Goal: Task Accomplishment & Management: Manage account settings

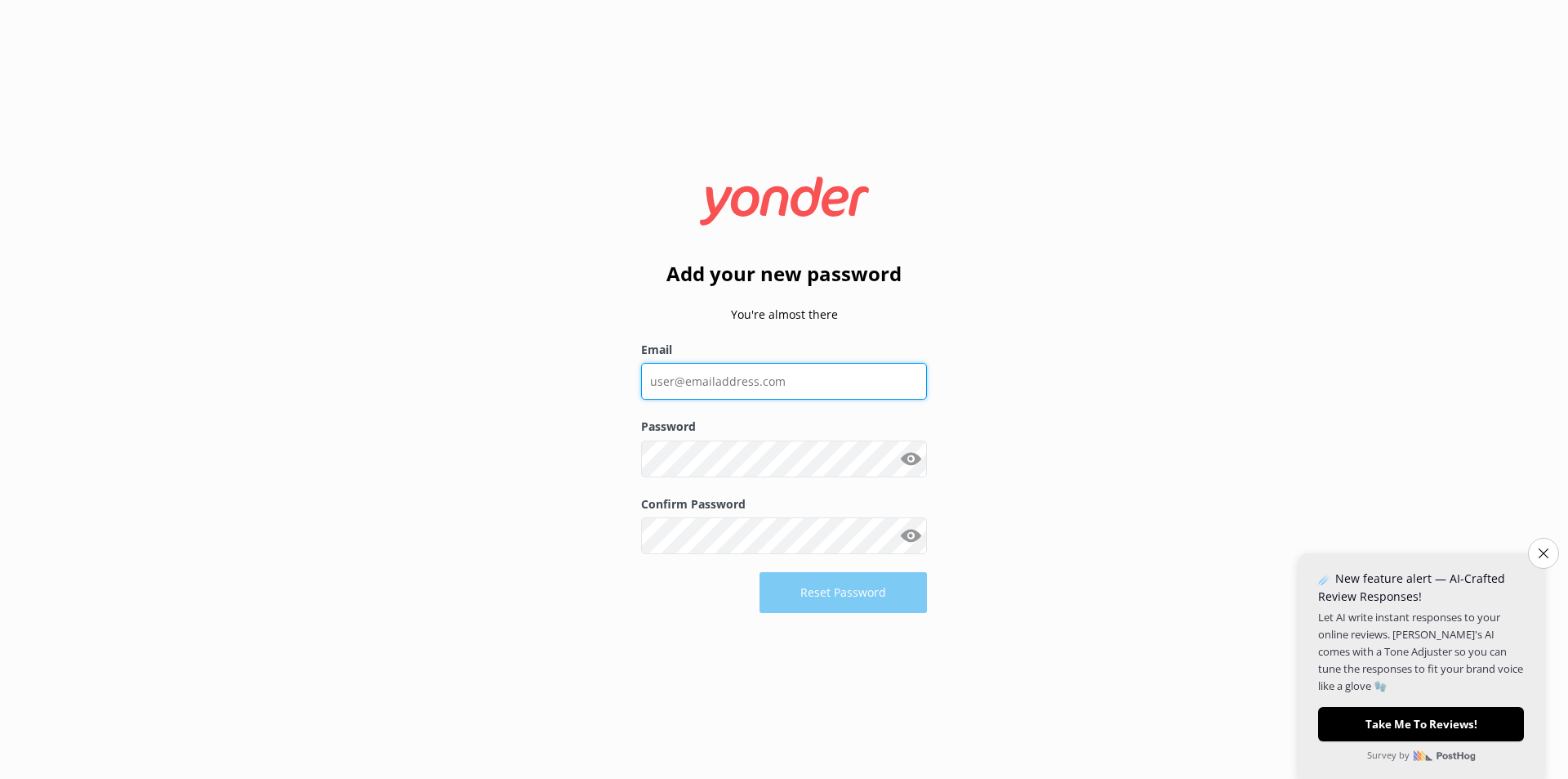
click at [766, 373] on input "Email" at bounding box center [784, 382] width 286 height 37
type input "[PERSON_NAME][EMAIL_ADDRESS][DOMAIN_NAME]"
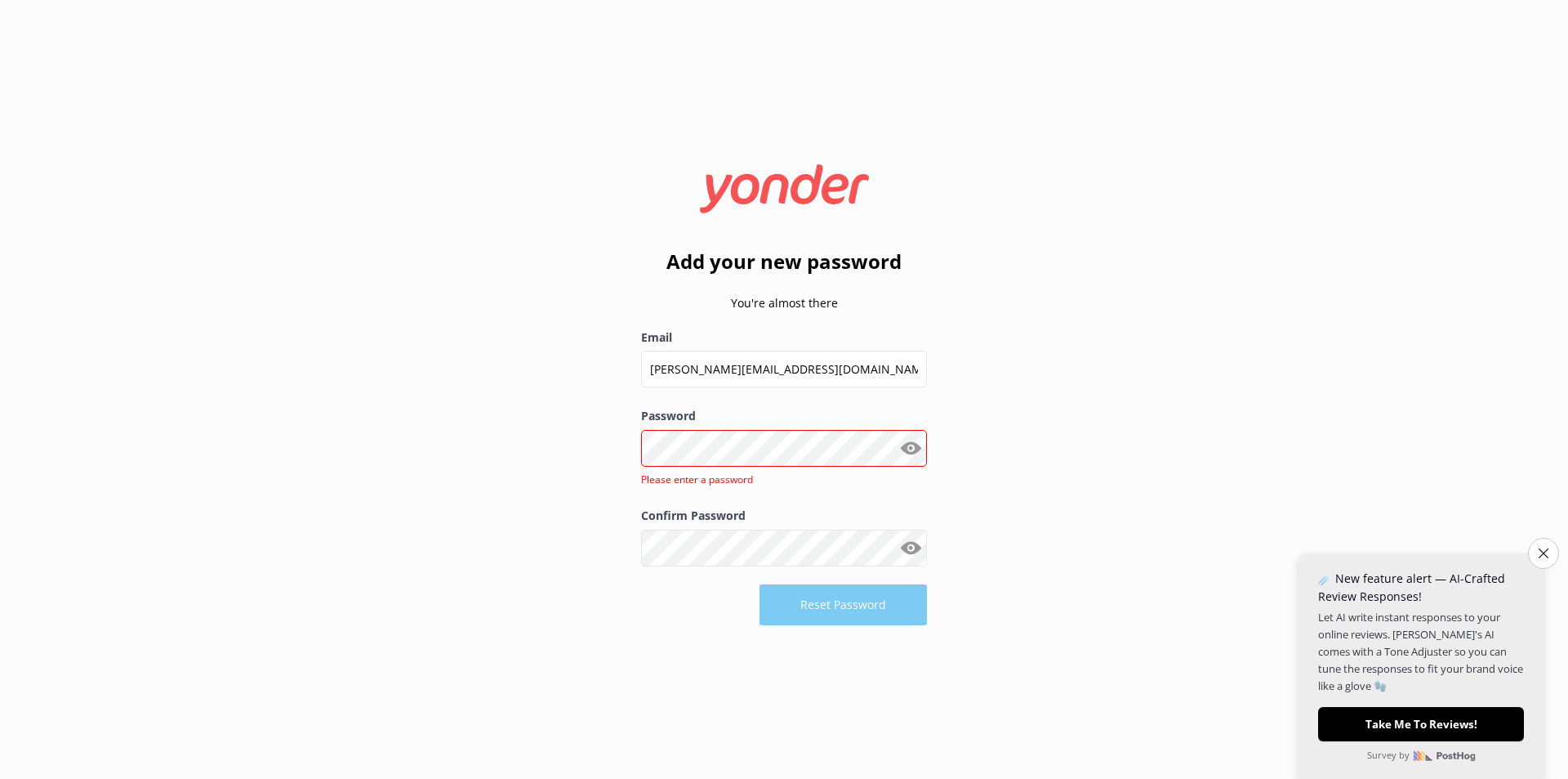
click at [1061, 424] on div "Add your new password You're almost there Email [PERSON_NAME][EMAIL_ADDRESS][DO…" at bounding box center [784, 390] width 1568 height 779
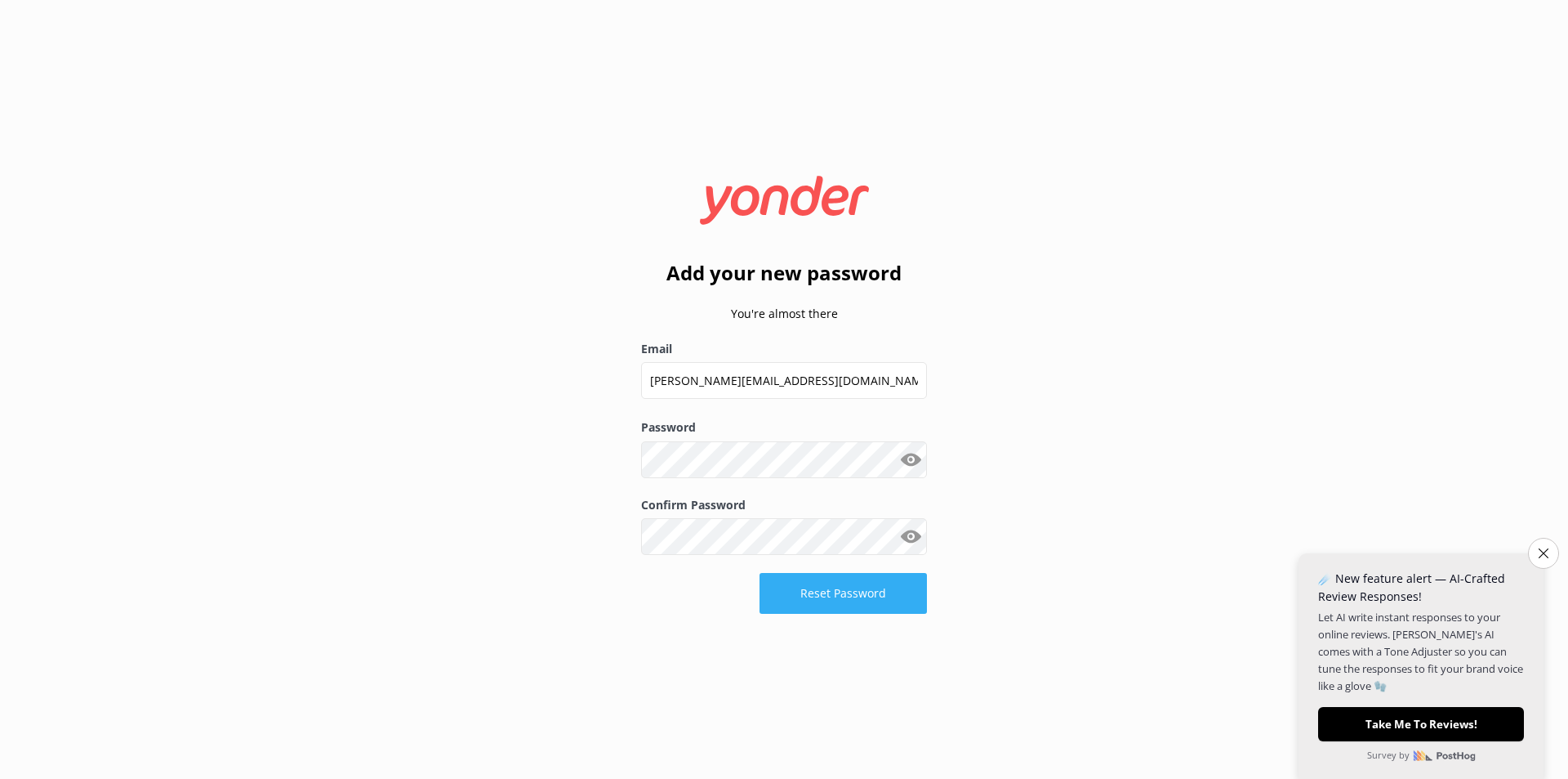
click at [854, 595] on button "Reset Password" at bounding box center [843, 593] width 167 height 41
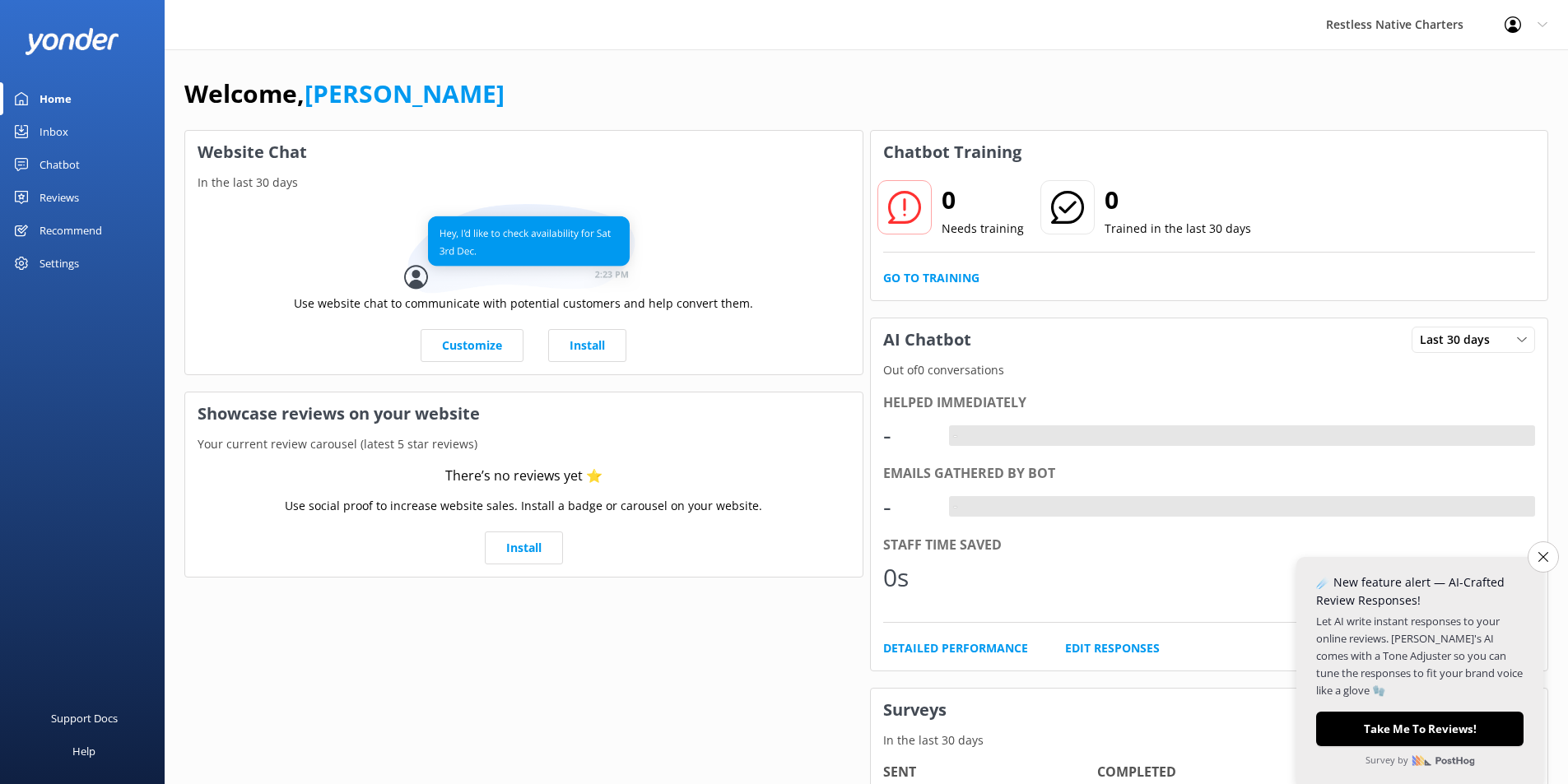
click at [721, 678] on div "Website Chat In the last 30 days Use website chat to communicate with potential…" at bounding box center [524, 499] width 686 height 745
click at [59, 162] on div "Chatbot" at bounding box center [59, 163] width 40 height 33
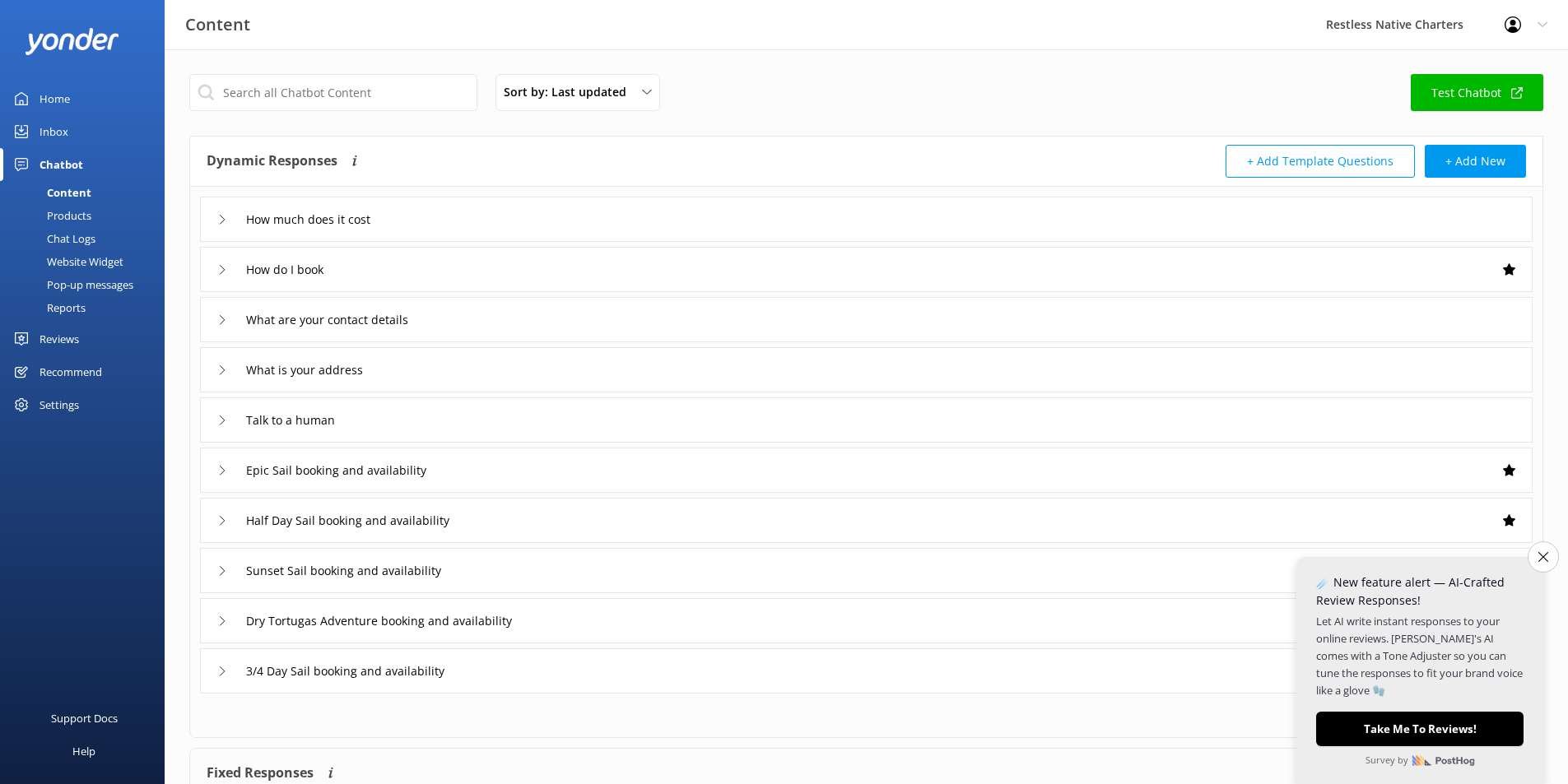
click at [1481, 725] on button "Take Me To Reviews!" at bounding box center [1419, 728] width 207 height 34
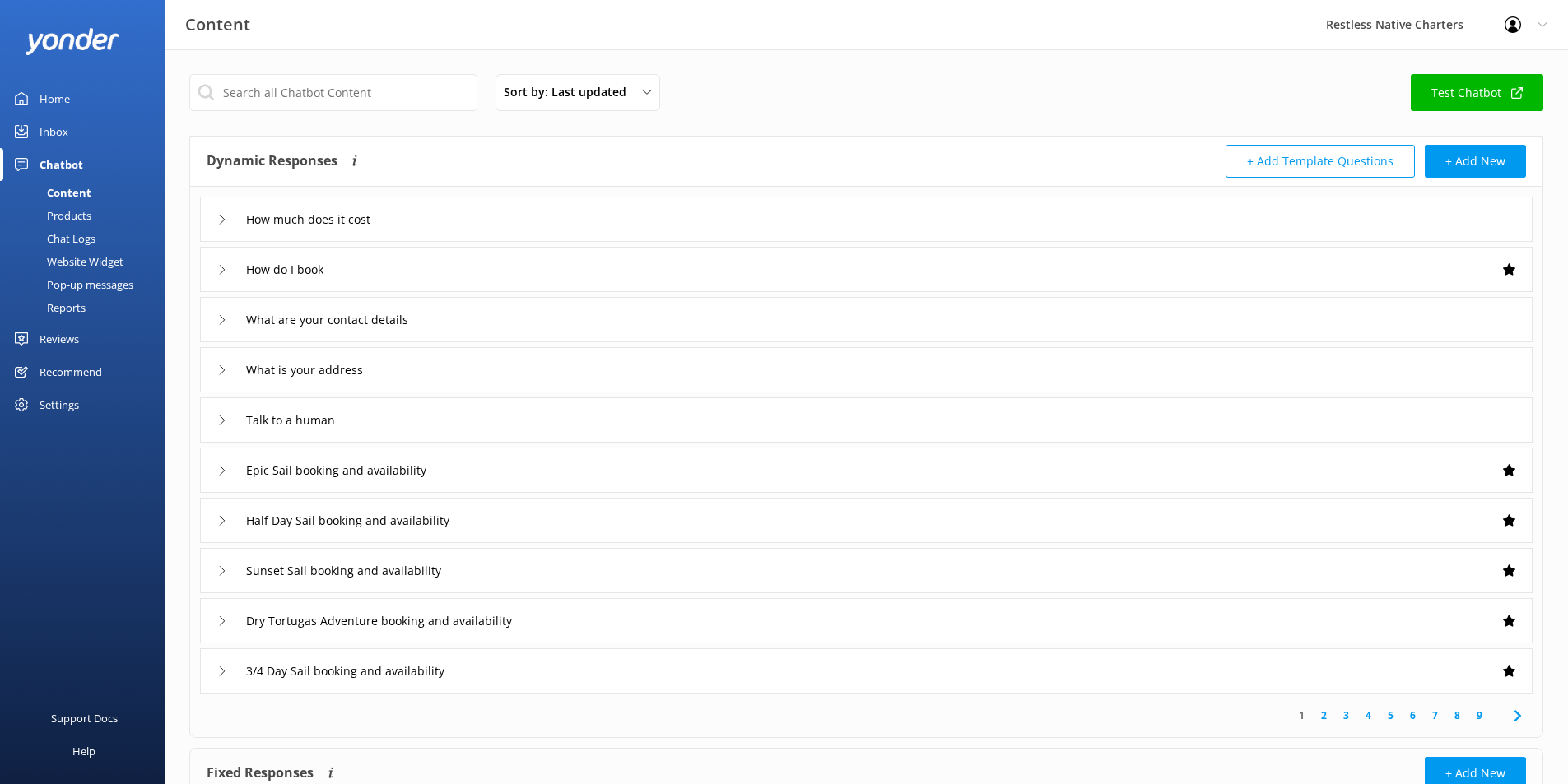
click at [1480, 86] on link "Test Chatbot" at bounding box center [1476, 93] width 132 height 37
click at [62, 406] on div "Settings" at bounding box center [59, 404] width 39 height 33
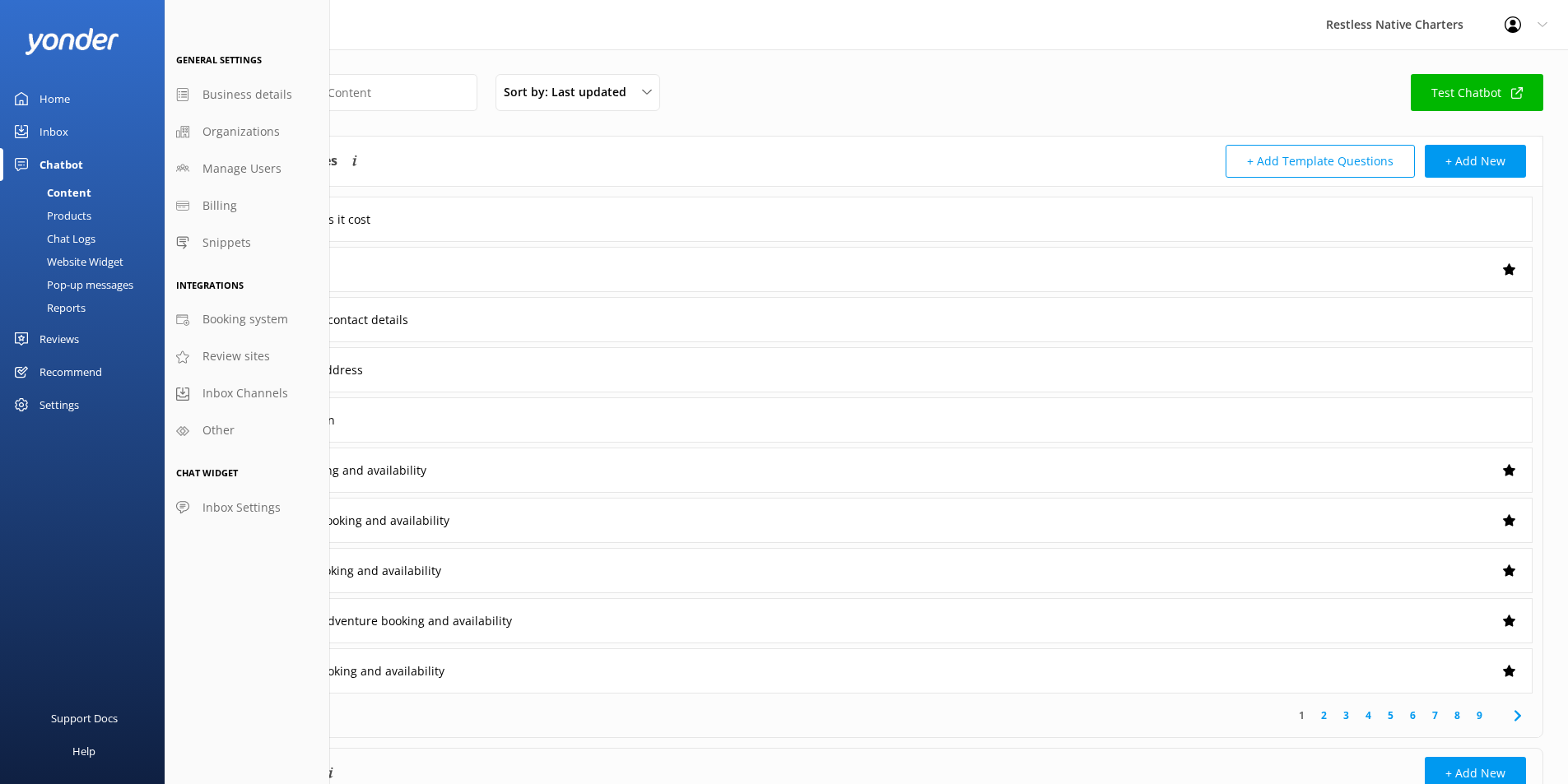
click at [767, 104] on div "Sort by: Last updated Title (A-Z) Last updated Test Chatbot" at bounding box center [866, 98] width 1354 height 47
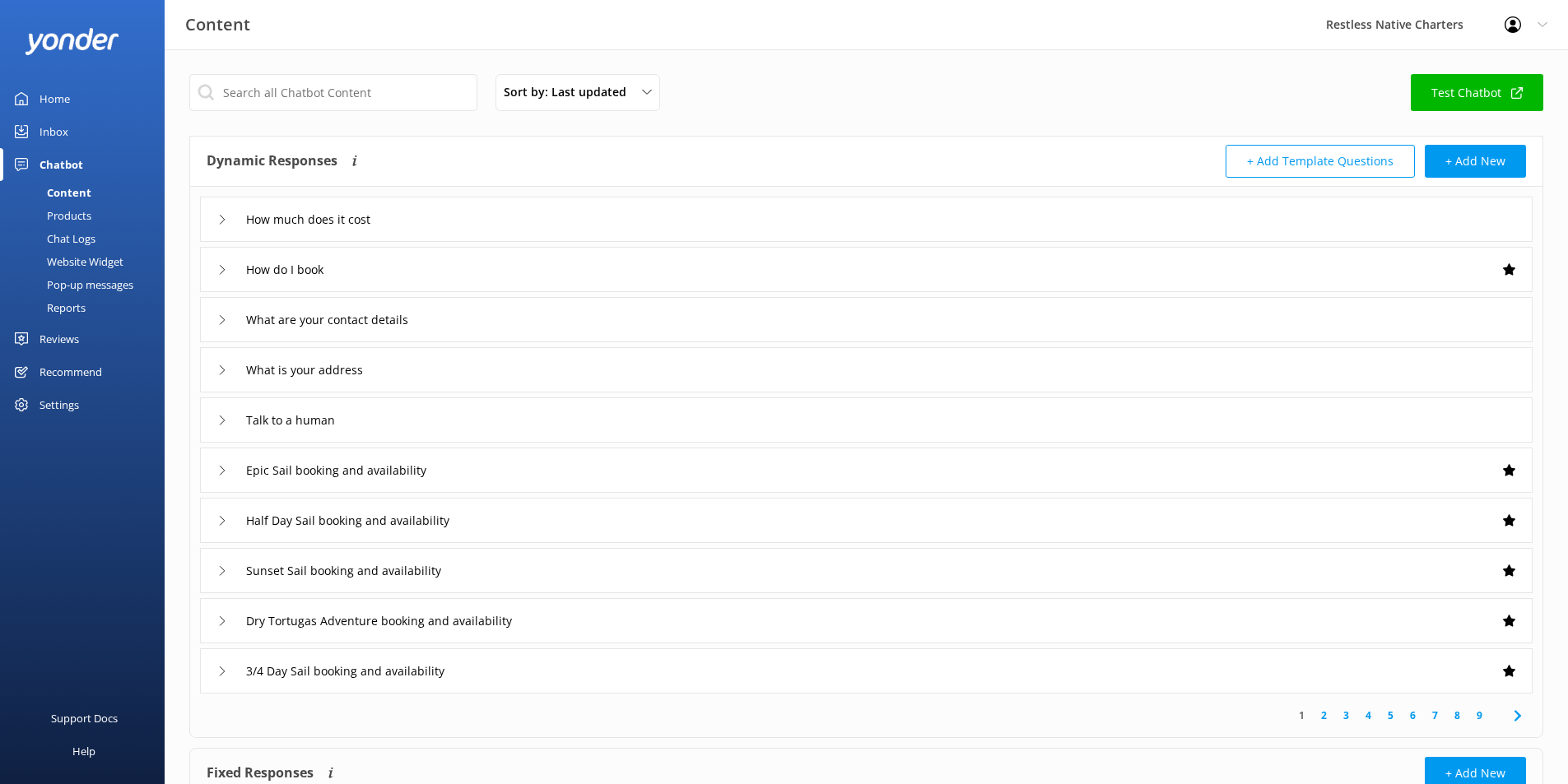
click at [222, 420] on icon at bounding box center [222, 421] width 10 height 10
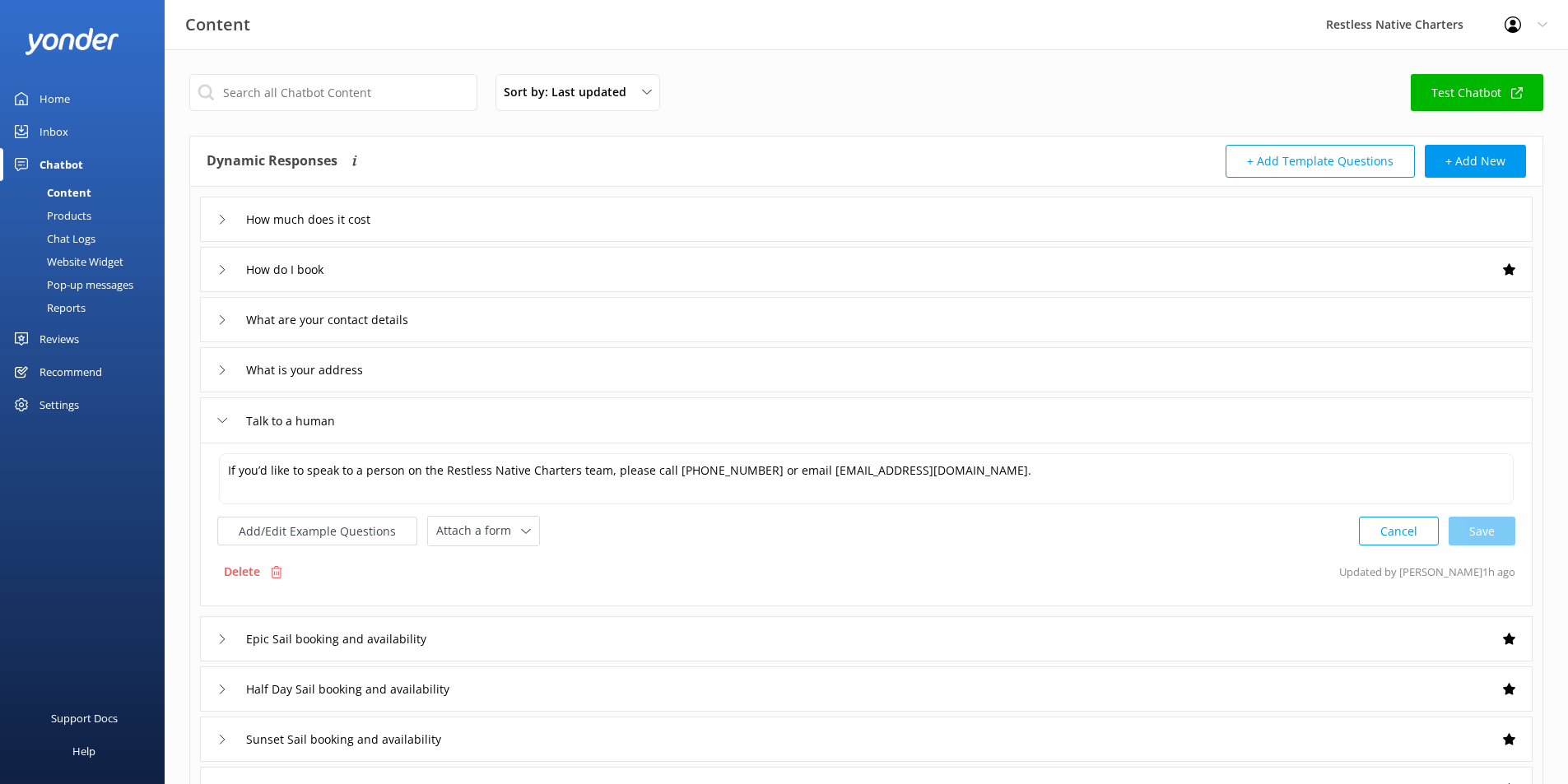
click at [399, 374] on div "What is your address" at bounding box center [866, 369] width 1332 height 45
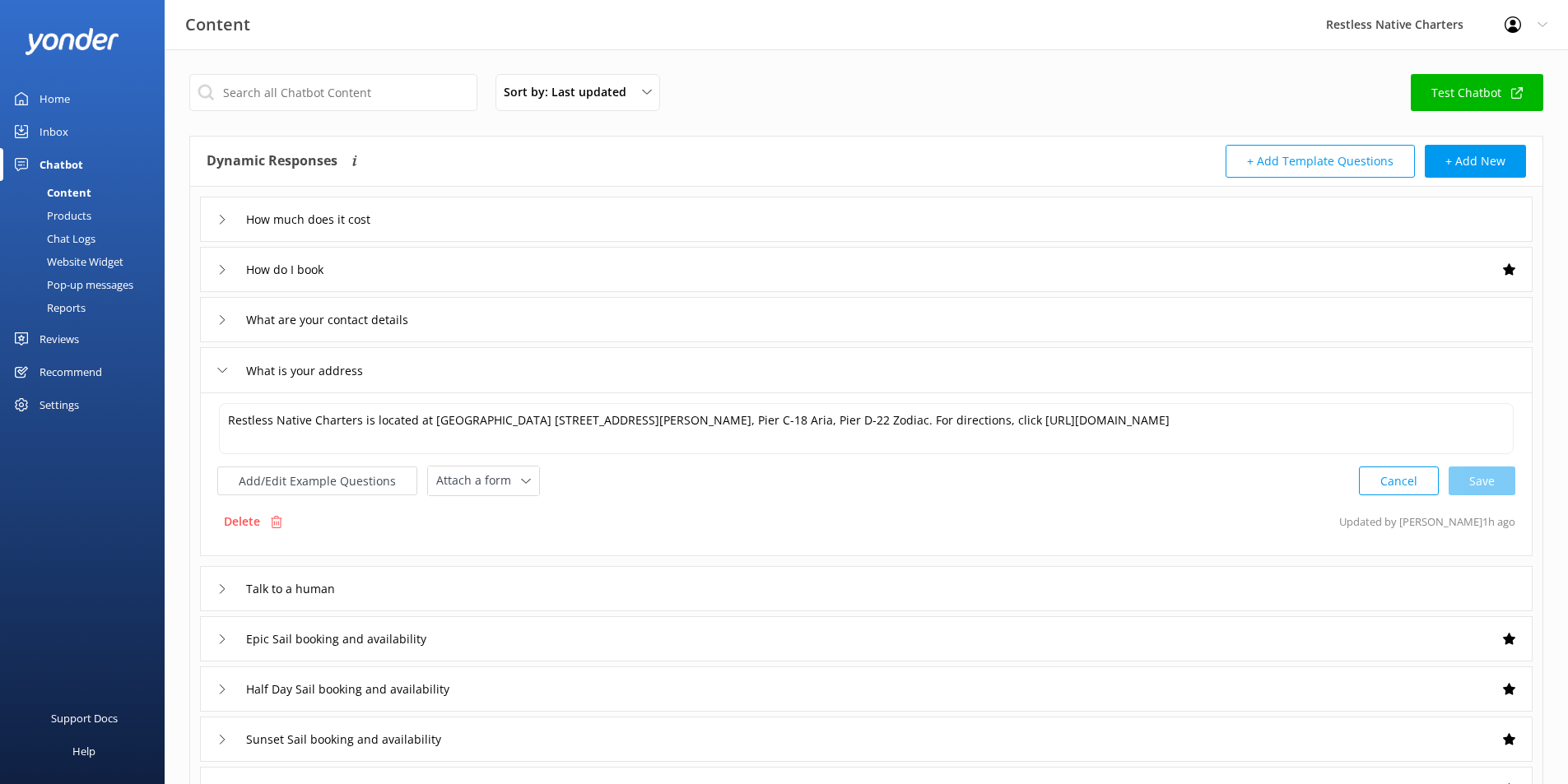
click at [217, 318] on div "What are your contact details" at bounding box center [866, 319] width 1332 height 45
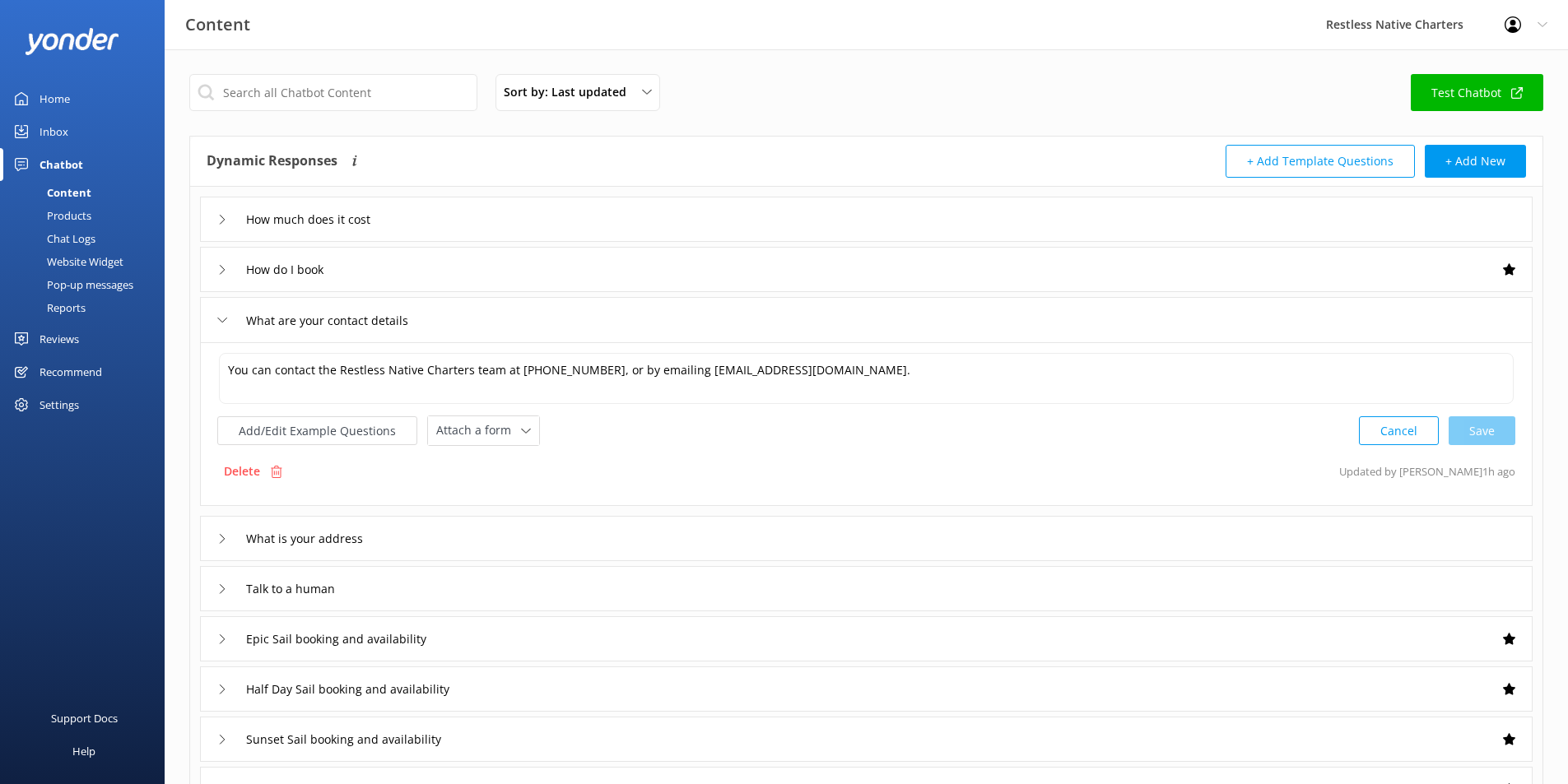
click at [411, 270] on div "How do I book" at bounding box center [866, 270] width 1332 height 45
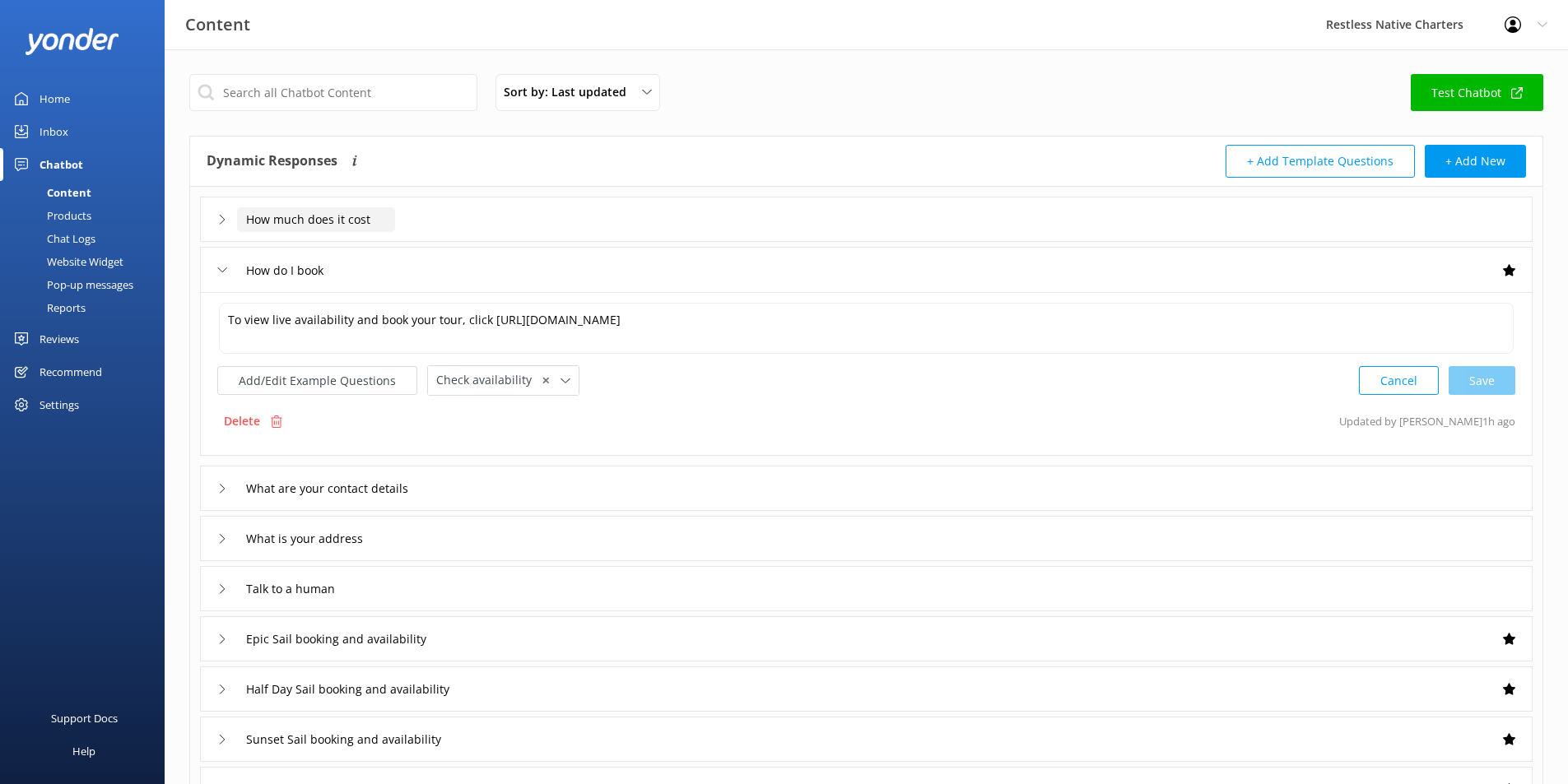
click at [287, 222] on input "How much does it cost" at bounding box center [316, 219] width 158 height 25
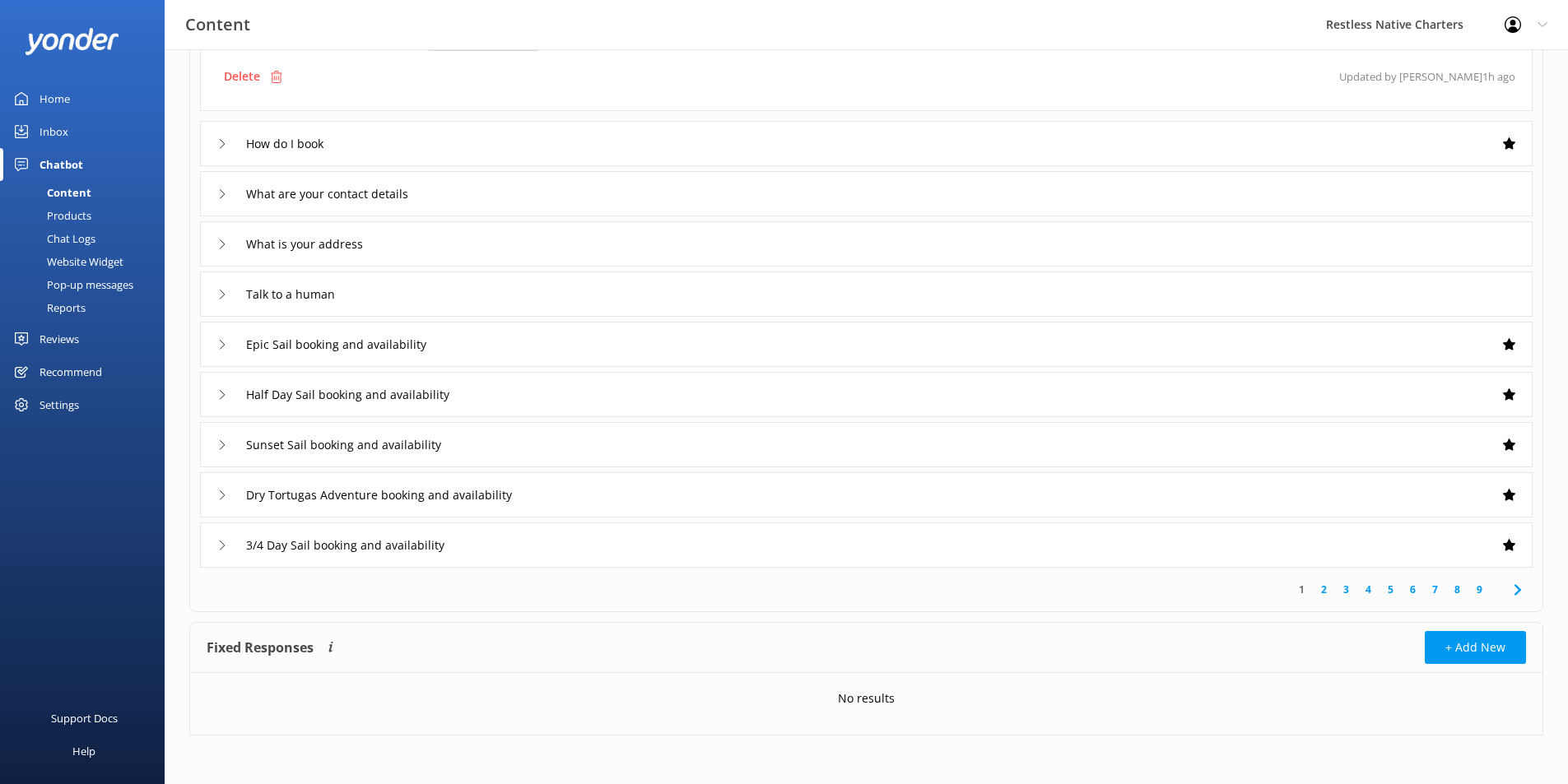
scroll to position [295, 0]
click at [1413, 586] on link "6" at bounding box center [1412, 589] width 23 height 16
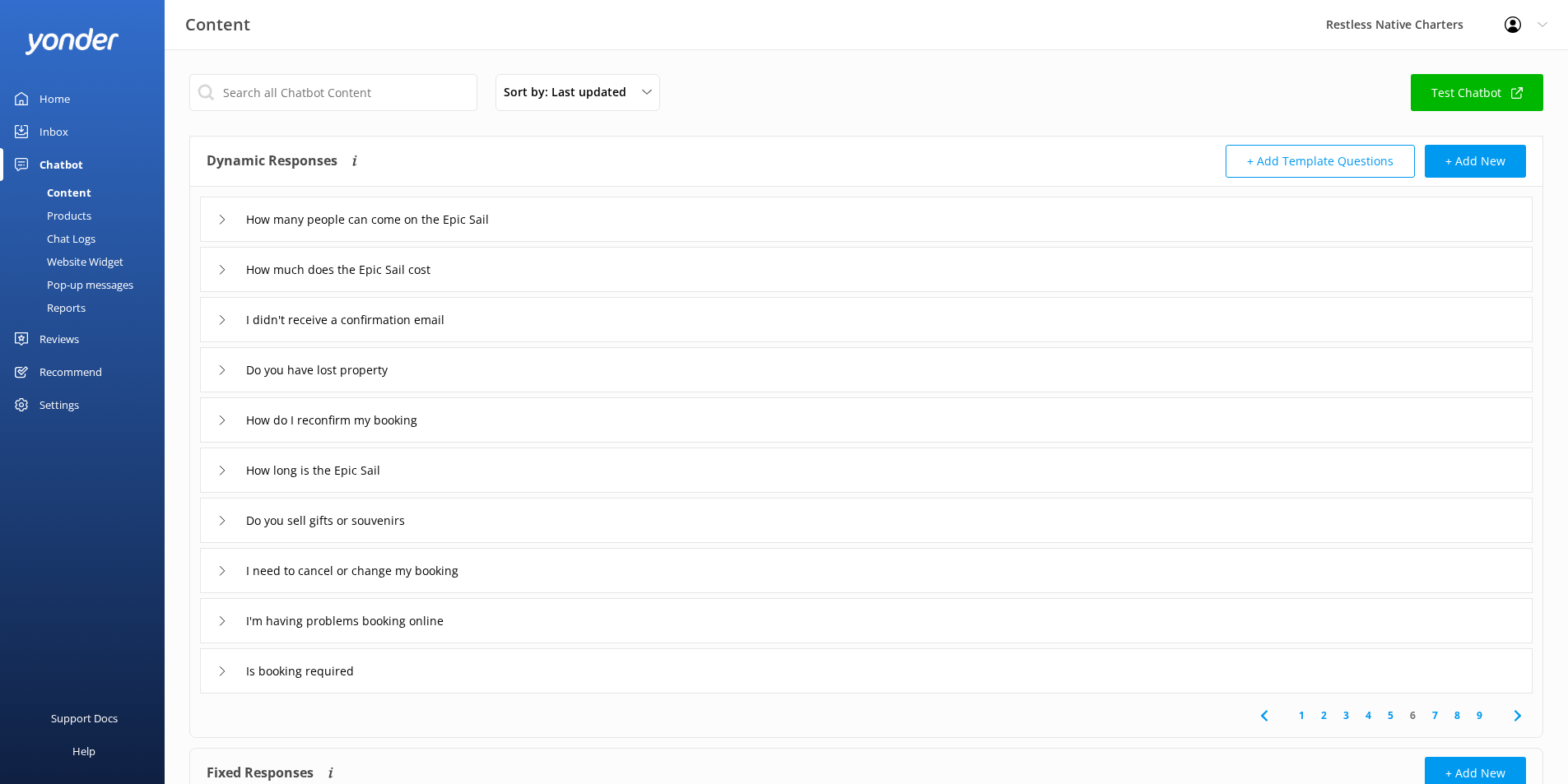
click at [446, 377] on div "Do you have lost property" at bounding box center [866, 369] width 1332 height 45
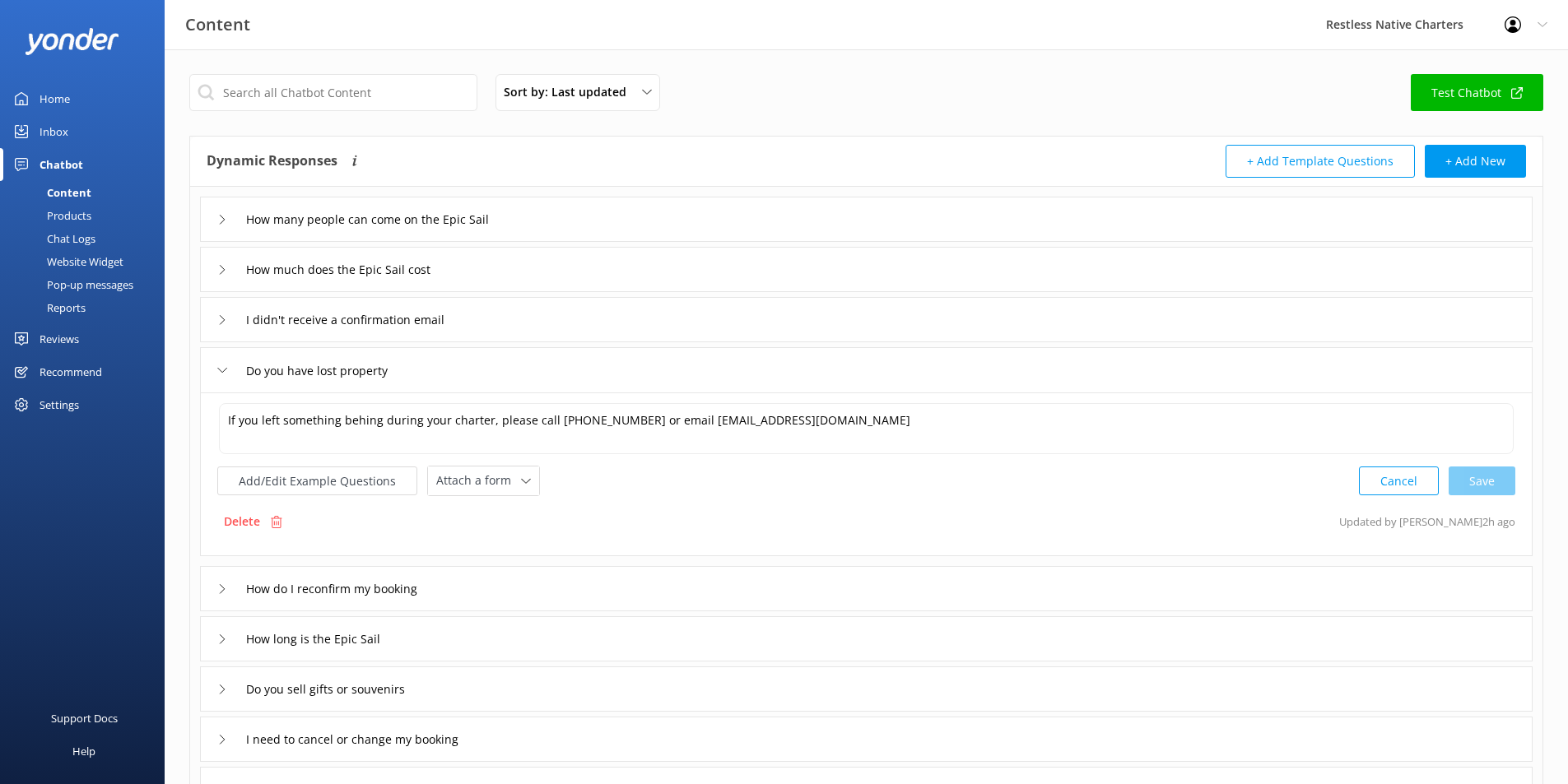
click at [525, 588] on div "How do I reconfirm my booking" at bounding box center [866, 589] width 1332 height 45
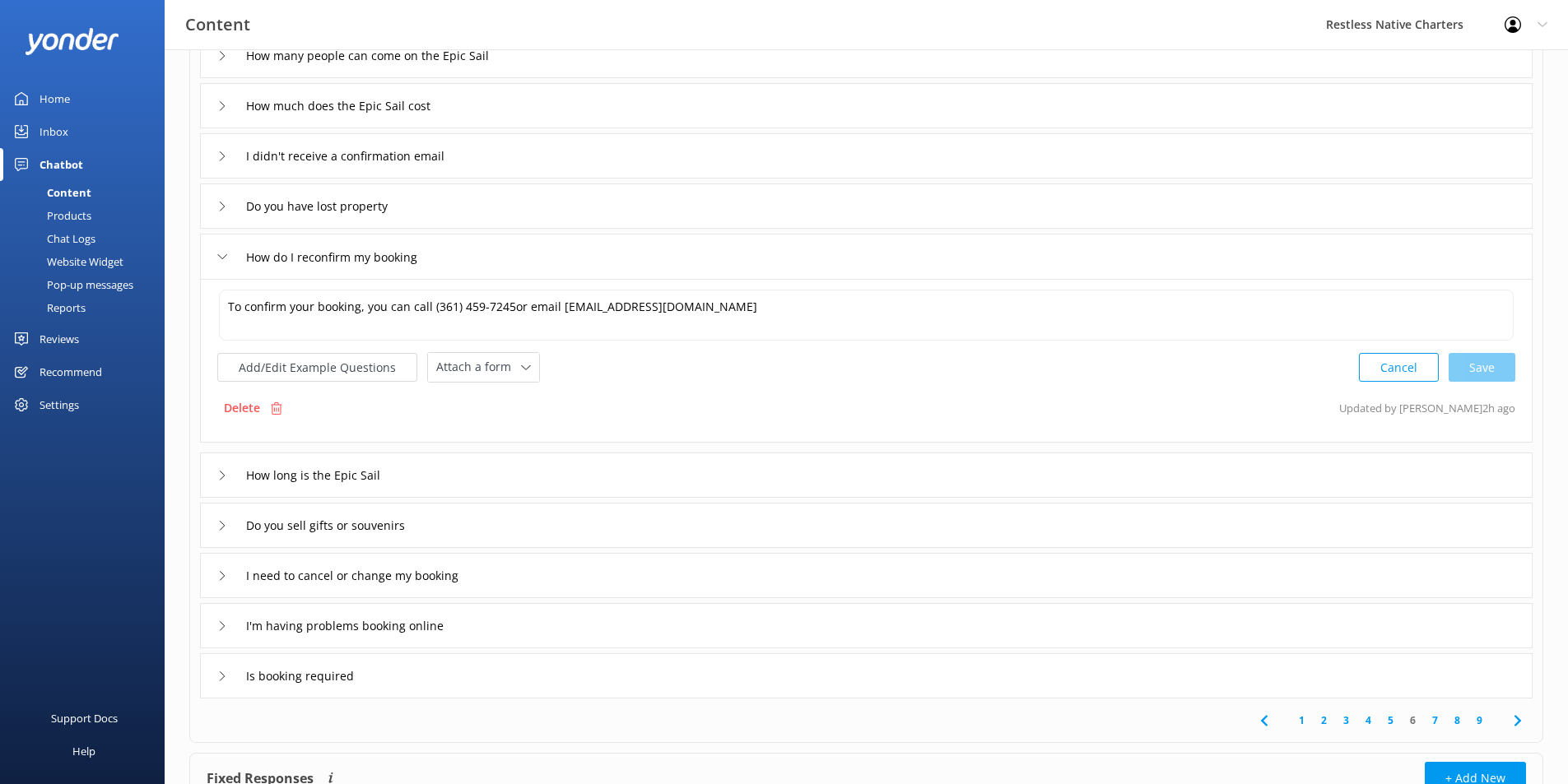
scroll to position [164, 0]
click at [456, 482] on div "How long is the Epic Sail" at bounding box center [866, 474] width 1332 height 45
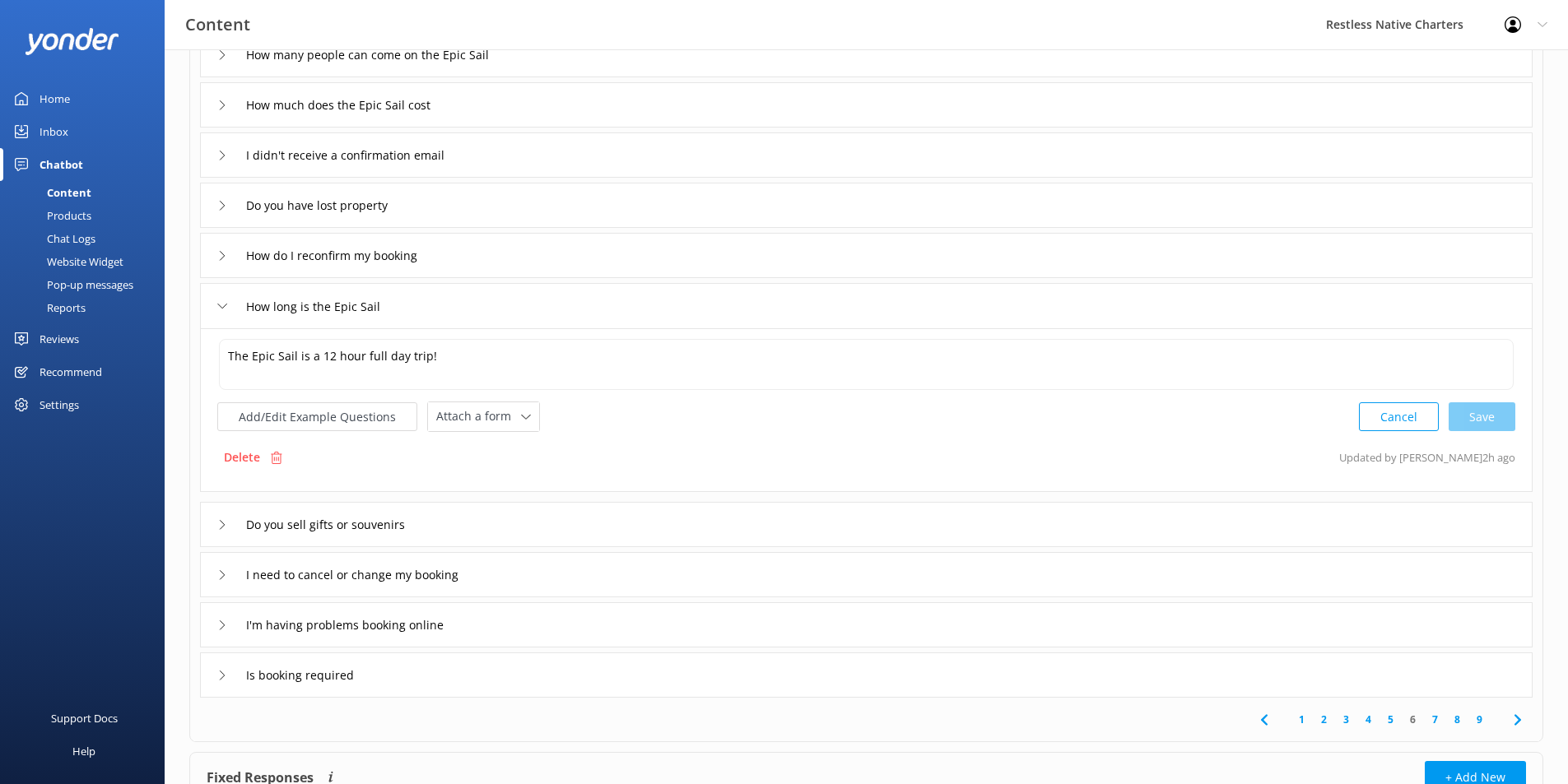
click at [475, 532] on div "Do you sell gifts or souvenirs" at bounding box center [866, 524] width 1332 height 45
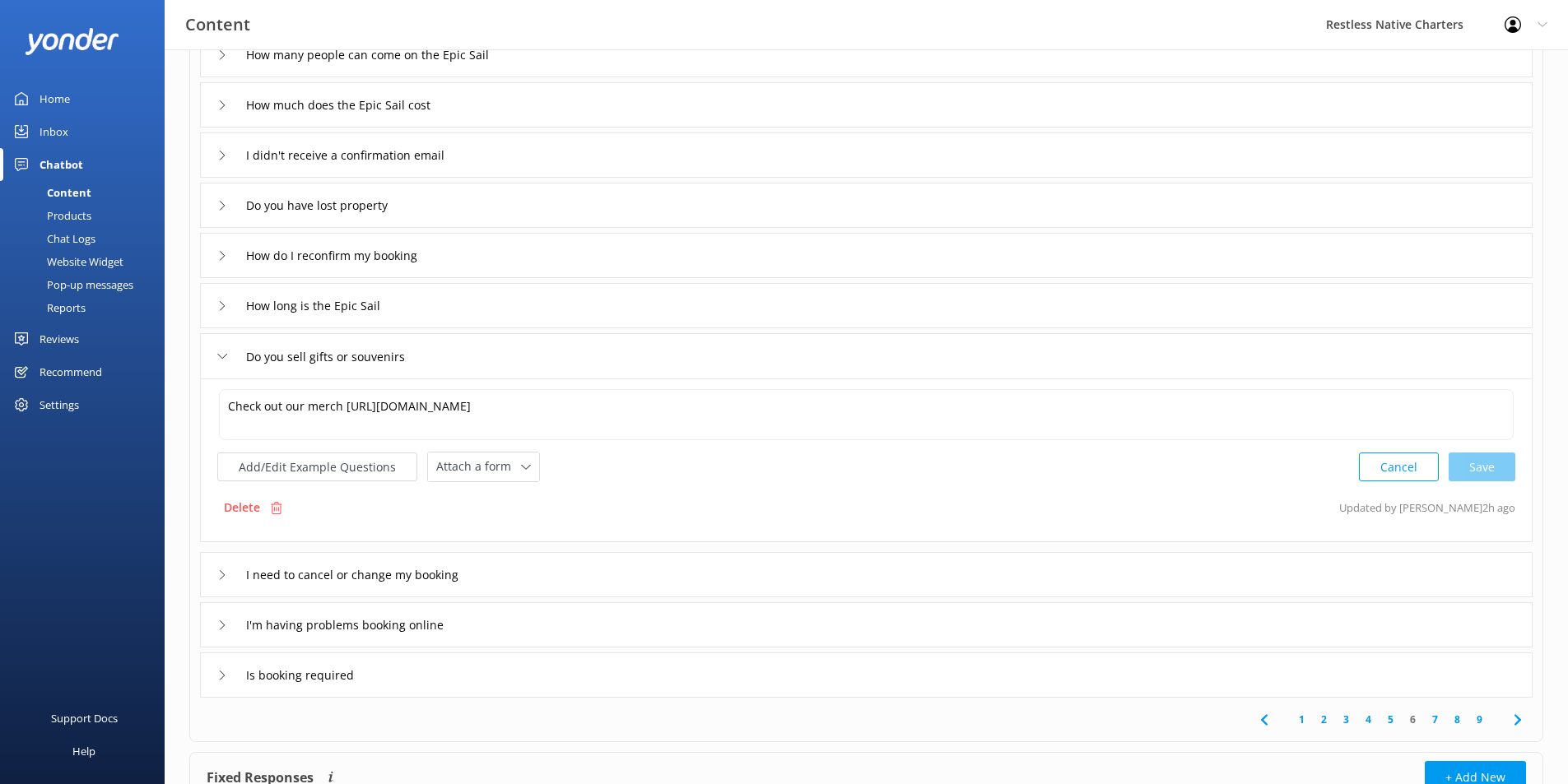
click at [529, 580] on div "I need to cancel or change my booking" at bounding box center [866, 574] width 1332 height 45
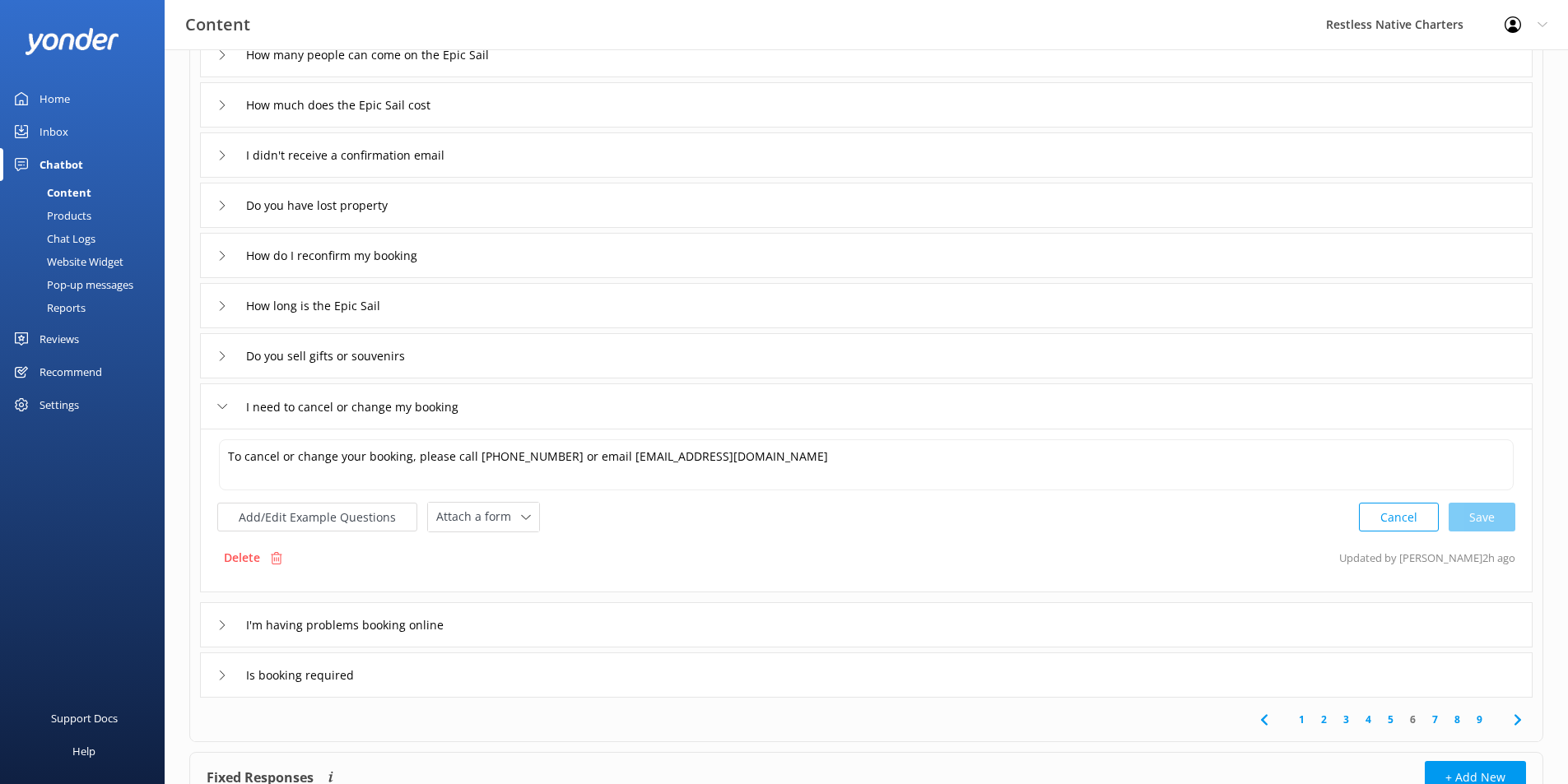
click at [523, 624] on div "I'm having problems booking online" at bounding box center [866, 624] width 1332 height 45
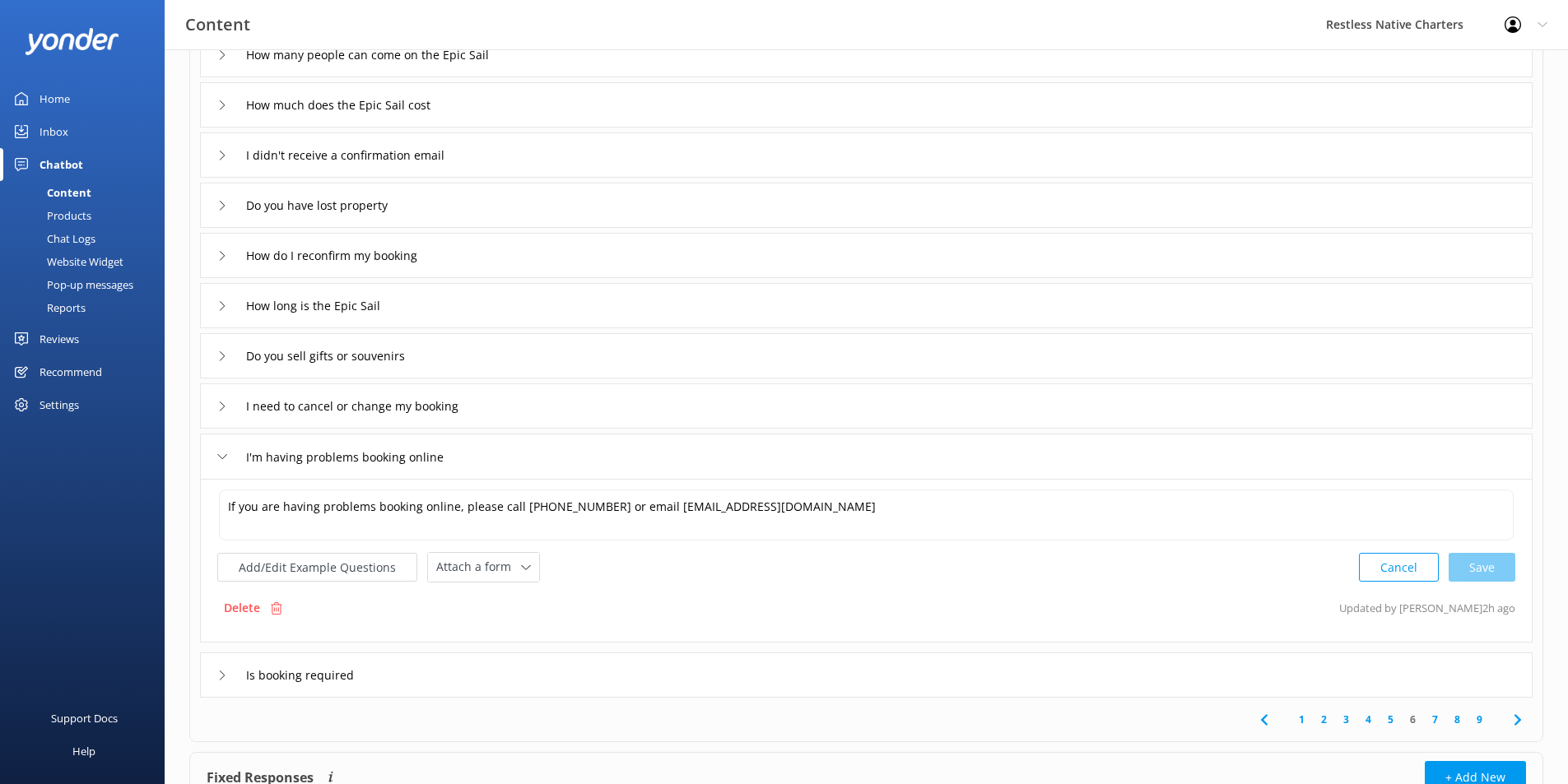
click at [525, 673] on div "Is booking required" at bounding box center [866, 675] width 1332 height 45
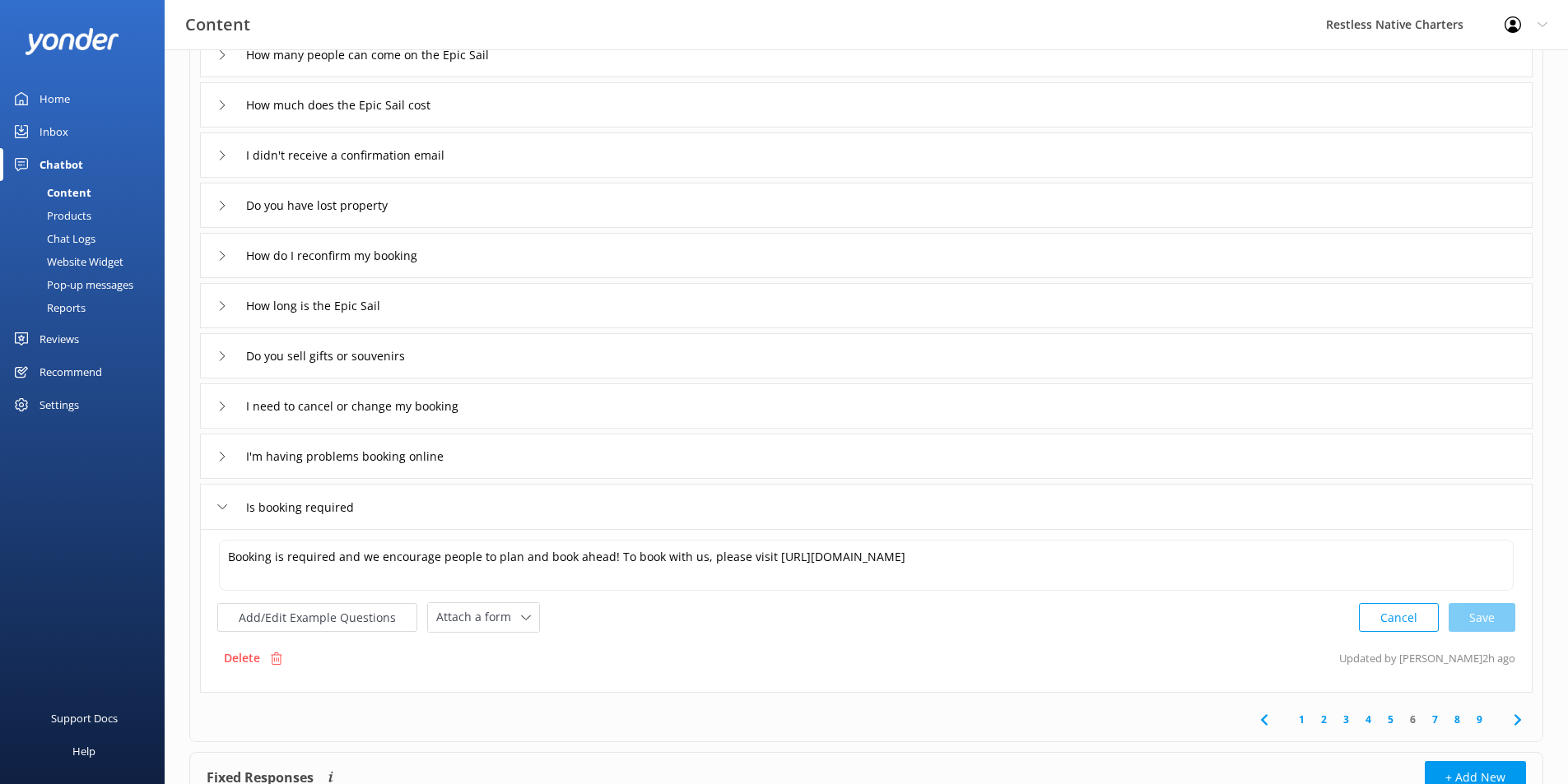
click at [1515, 717] on icon at bounding box center [1518, 720] width 20 height 20
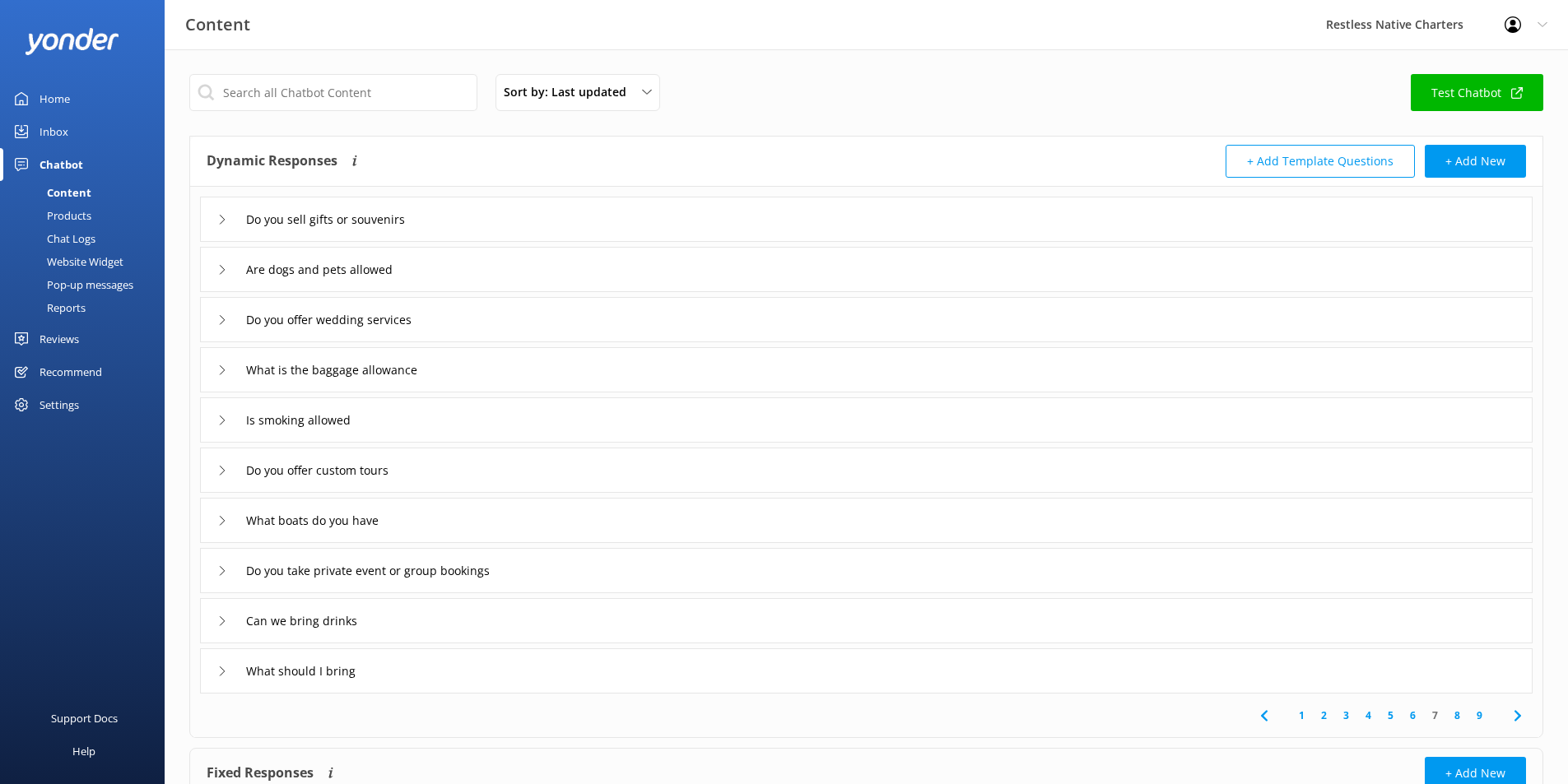
click at [470, 327] on div "Do you offer wedding services" at bounding box center [866, 319] width 1332 height 45
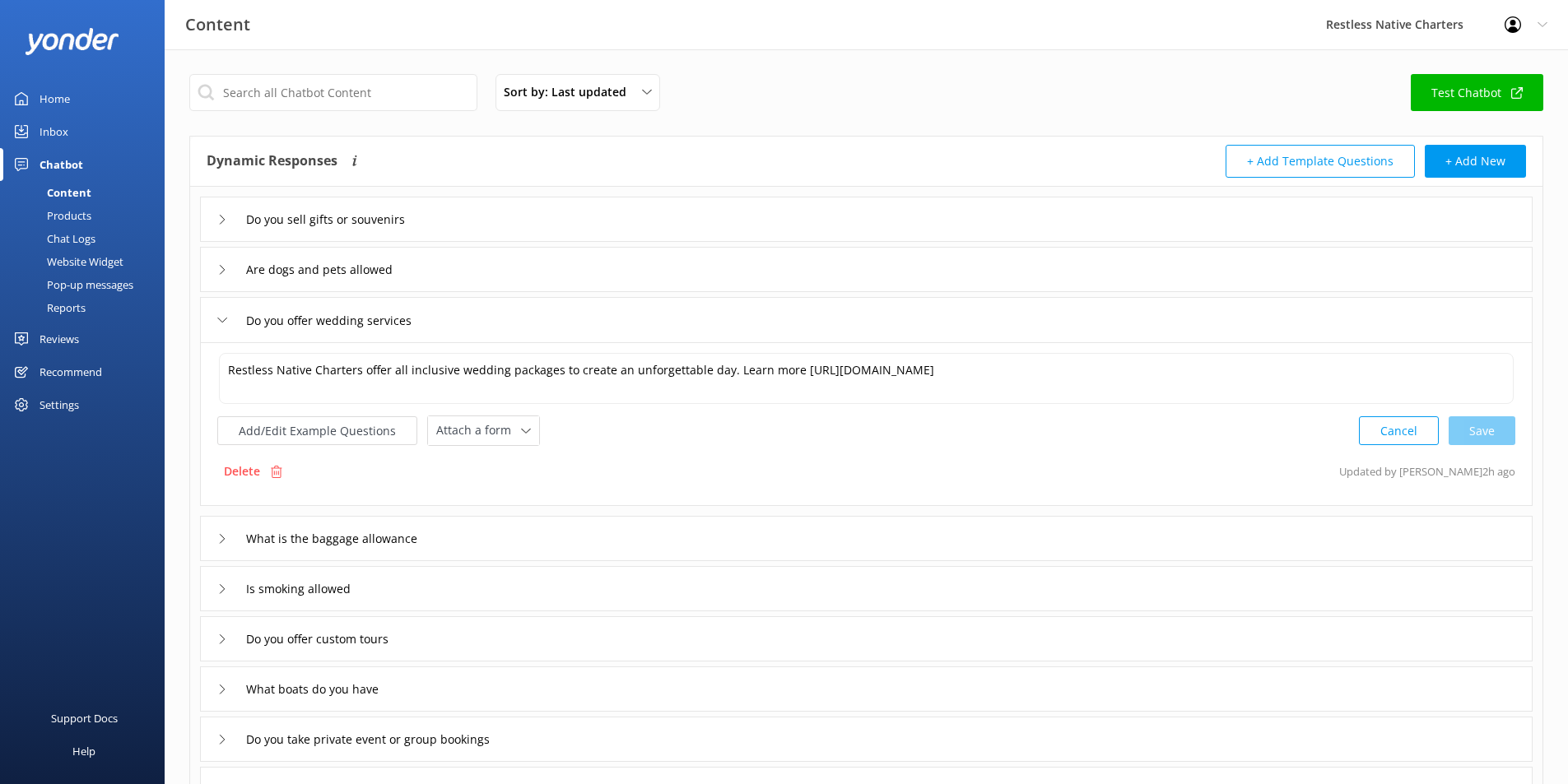
click at [492, 216] on div "Do you sell gifts or souvenirs" at bounding box center [866, 220] width 1332 height 45
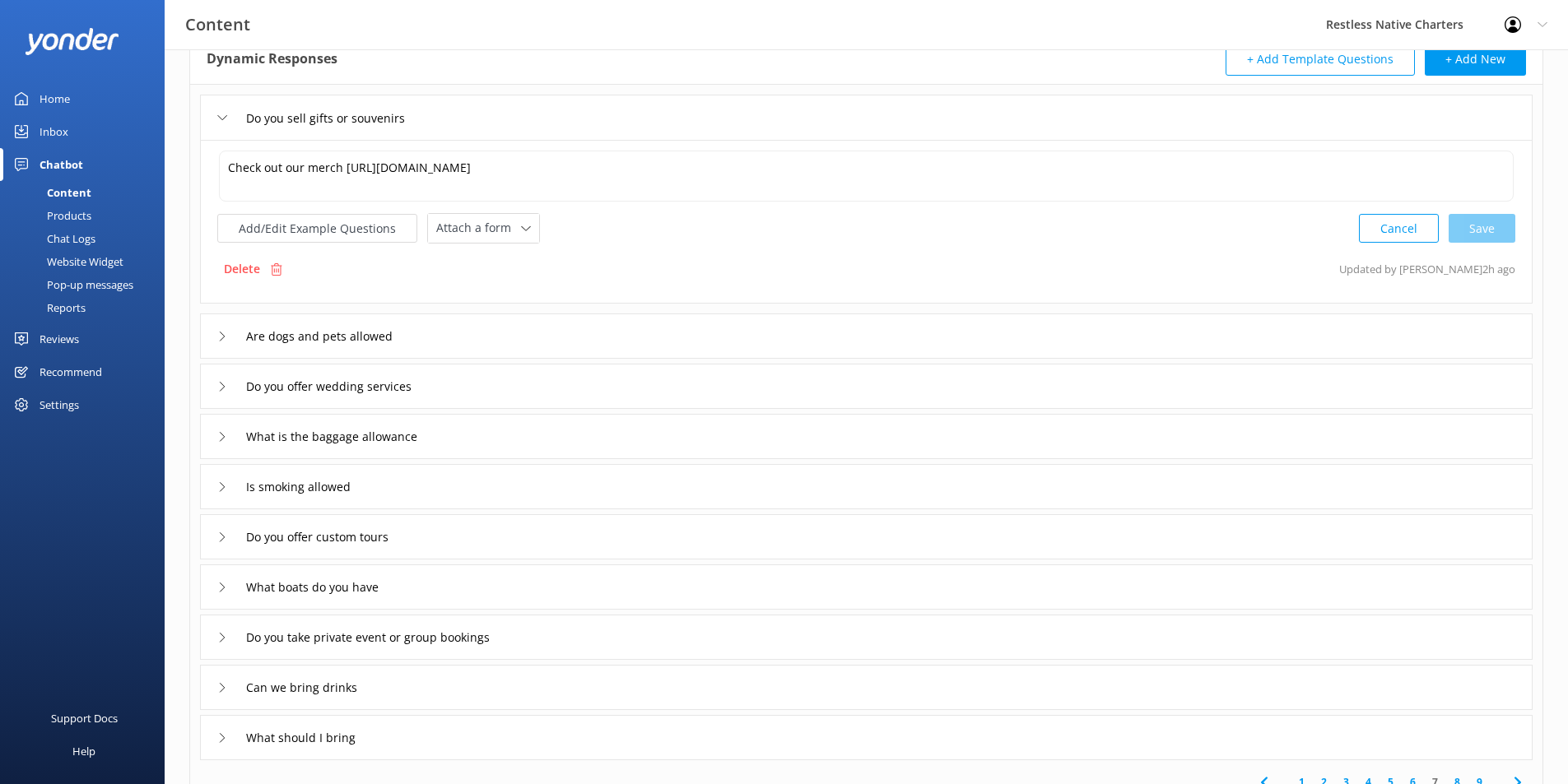
scroll to position [295, 0]
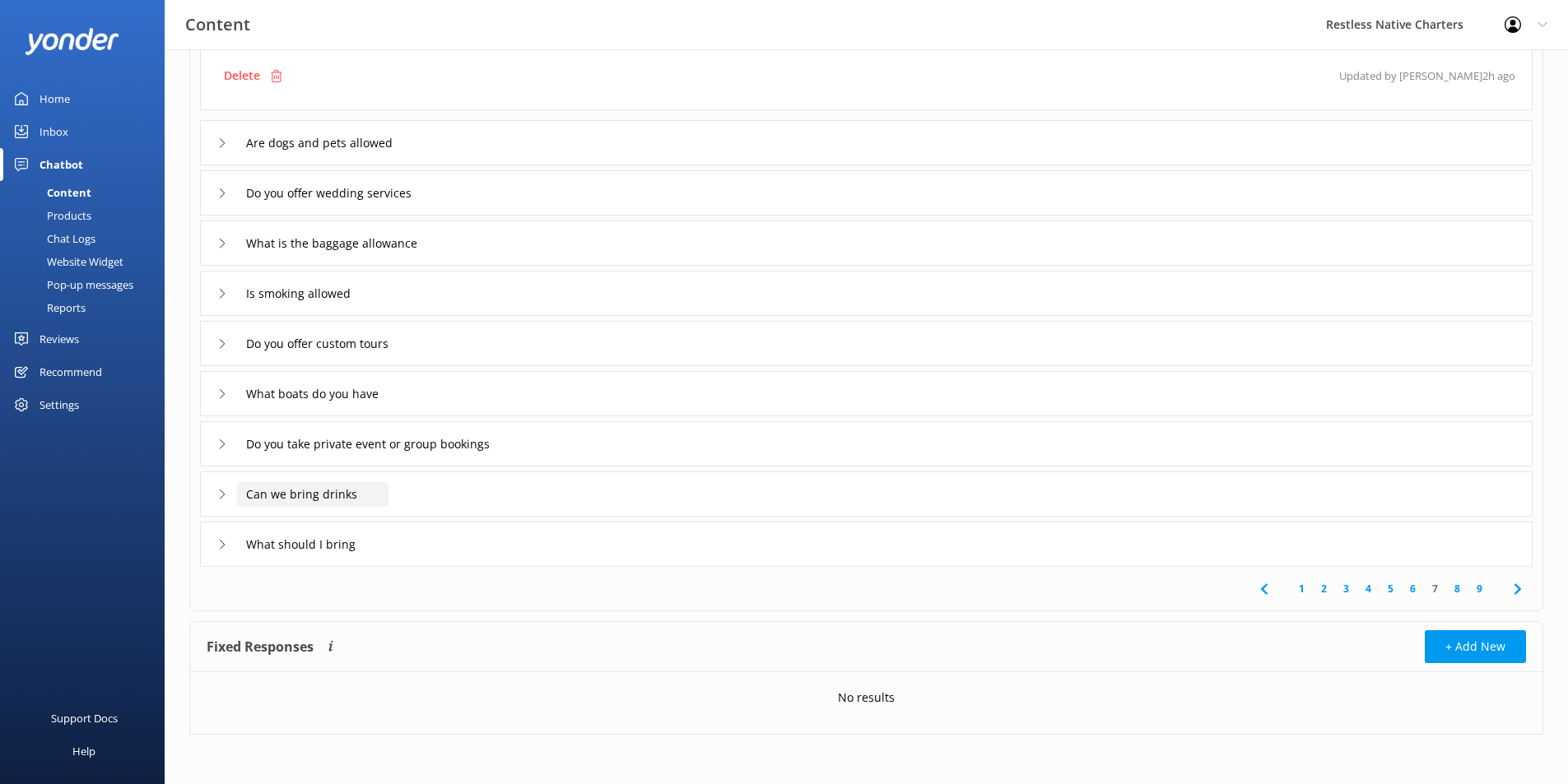
click at [367, 499] on input "Can we bring drinks" at bounding box center [313, 493] width 152 height 25
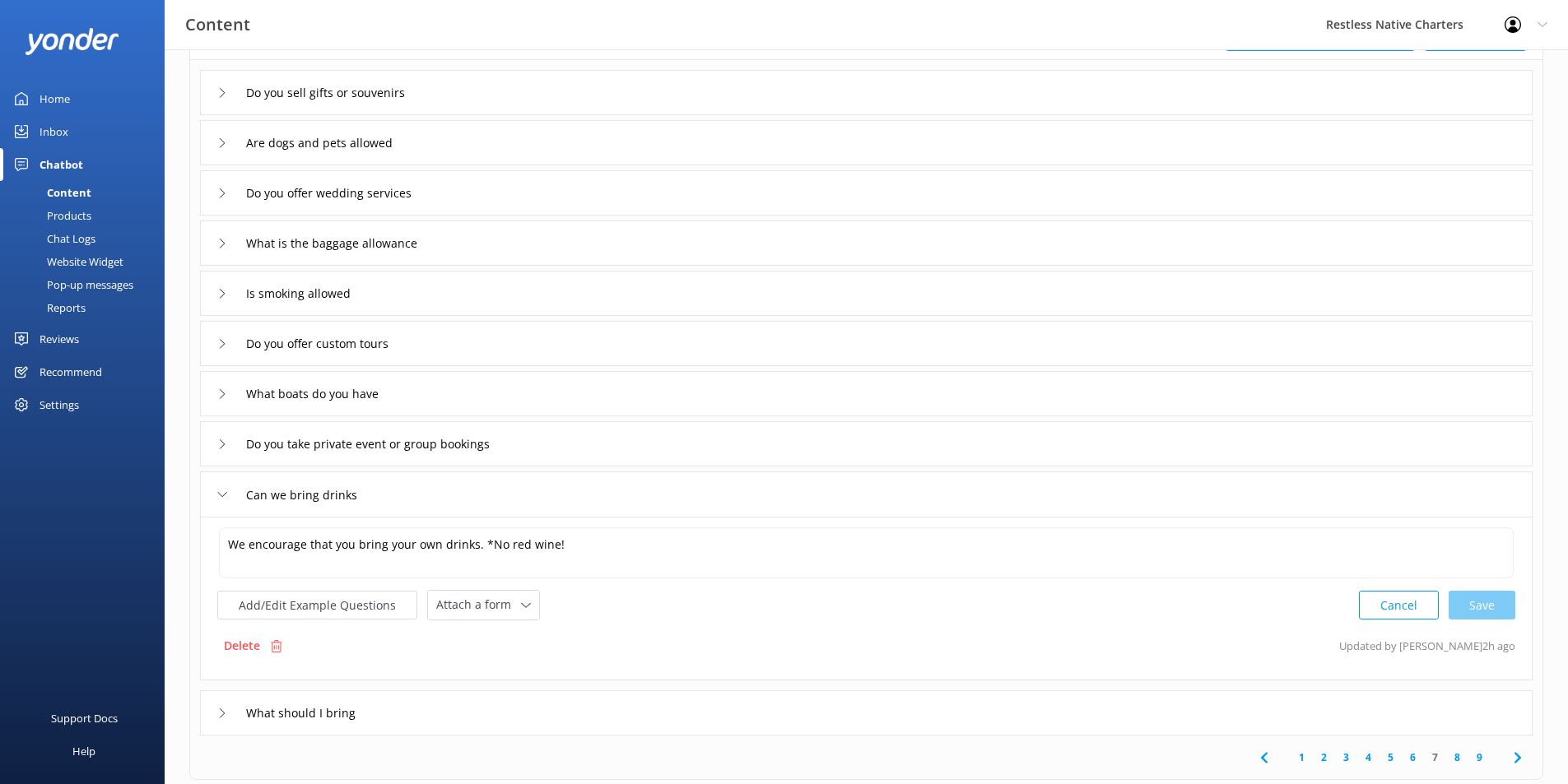
click at [505, 500] on div "Can we bring drinks" at bounding box center [866, 494] width 1332 height 45
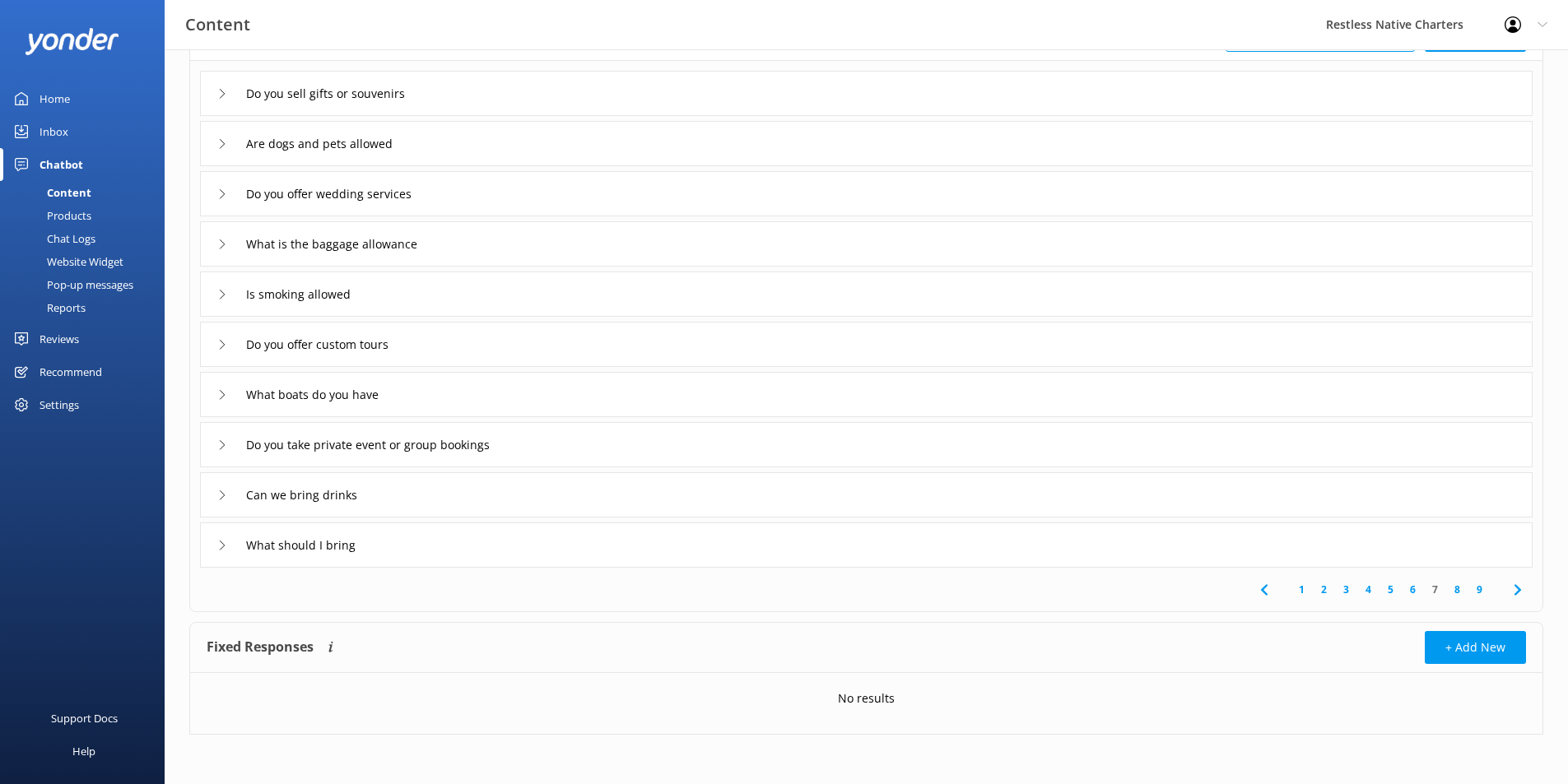
click at [505, 500] on div "Can we bring drinks" at bounding box center [866, 494] width 1332 height 45
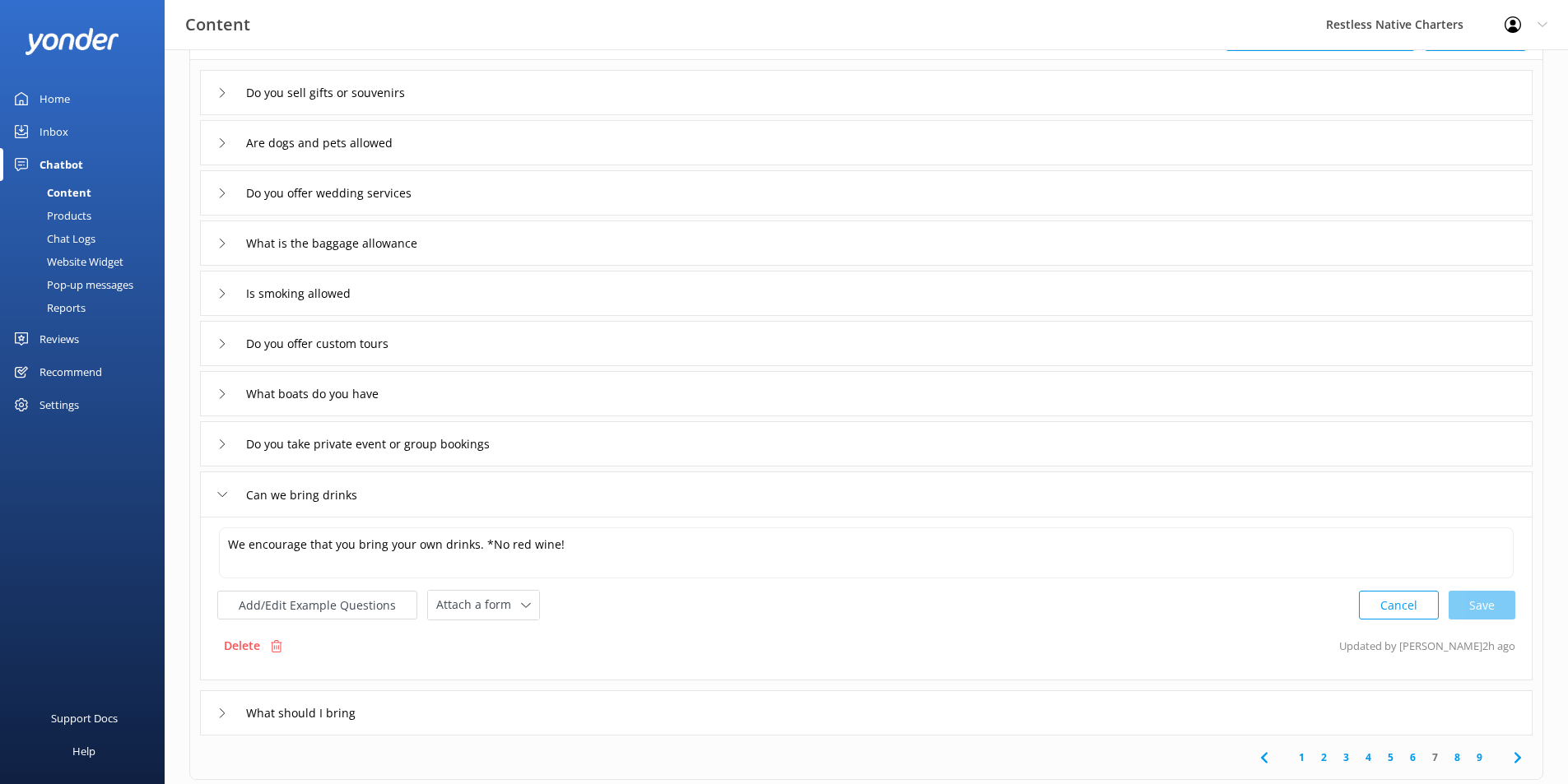
click at [577, 722] on div "What should I bring" at bounding box center [866, 713] width 1332 height 45
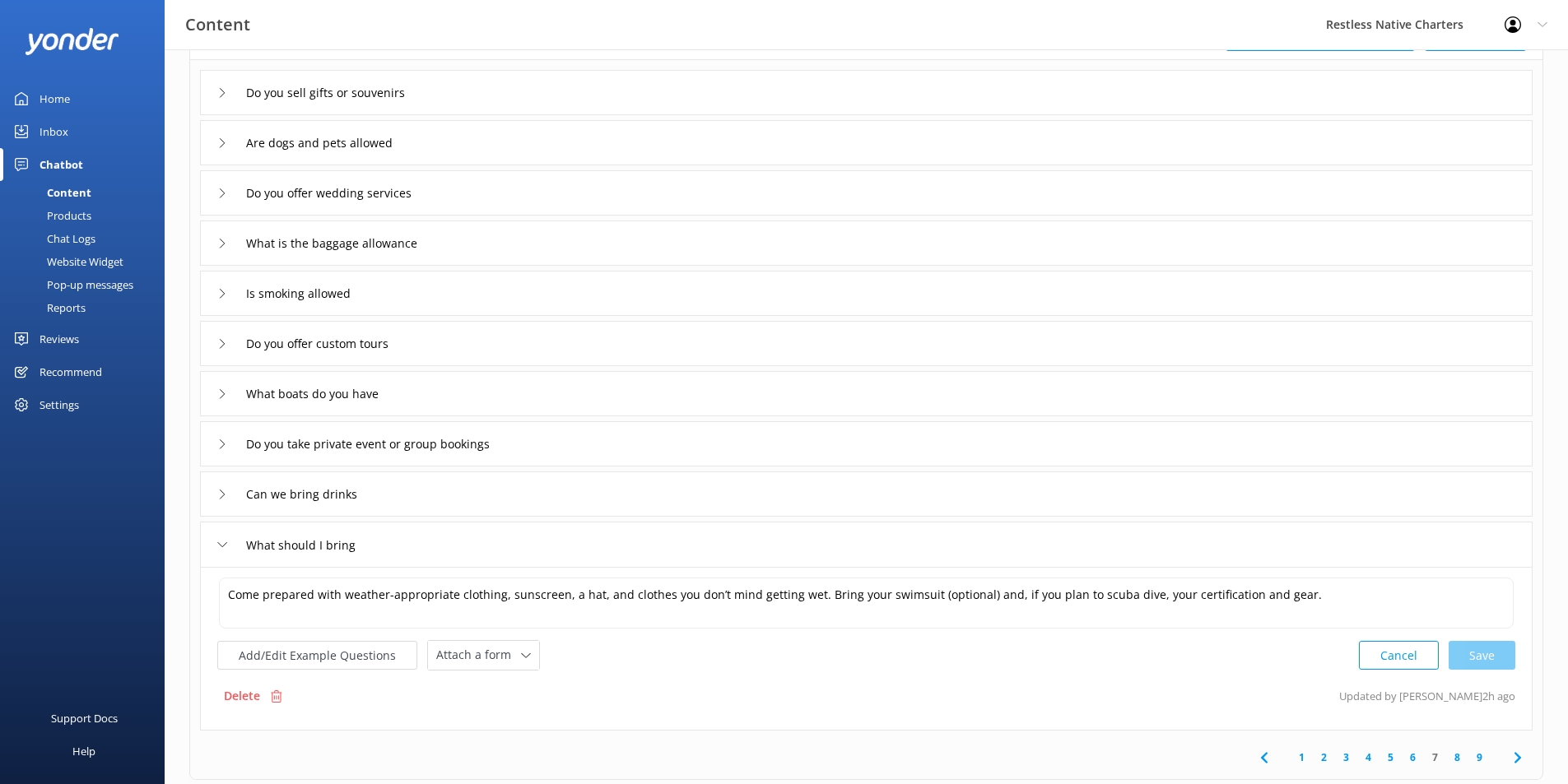
click at [614, 302] on div "Is smoking allowed" at bounding box center [866, 294] width 1332 height 45
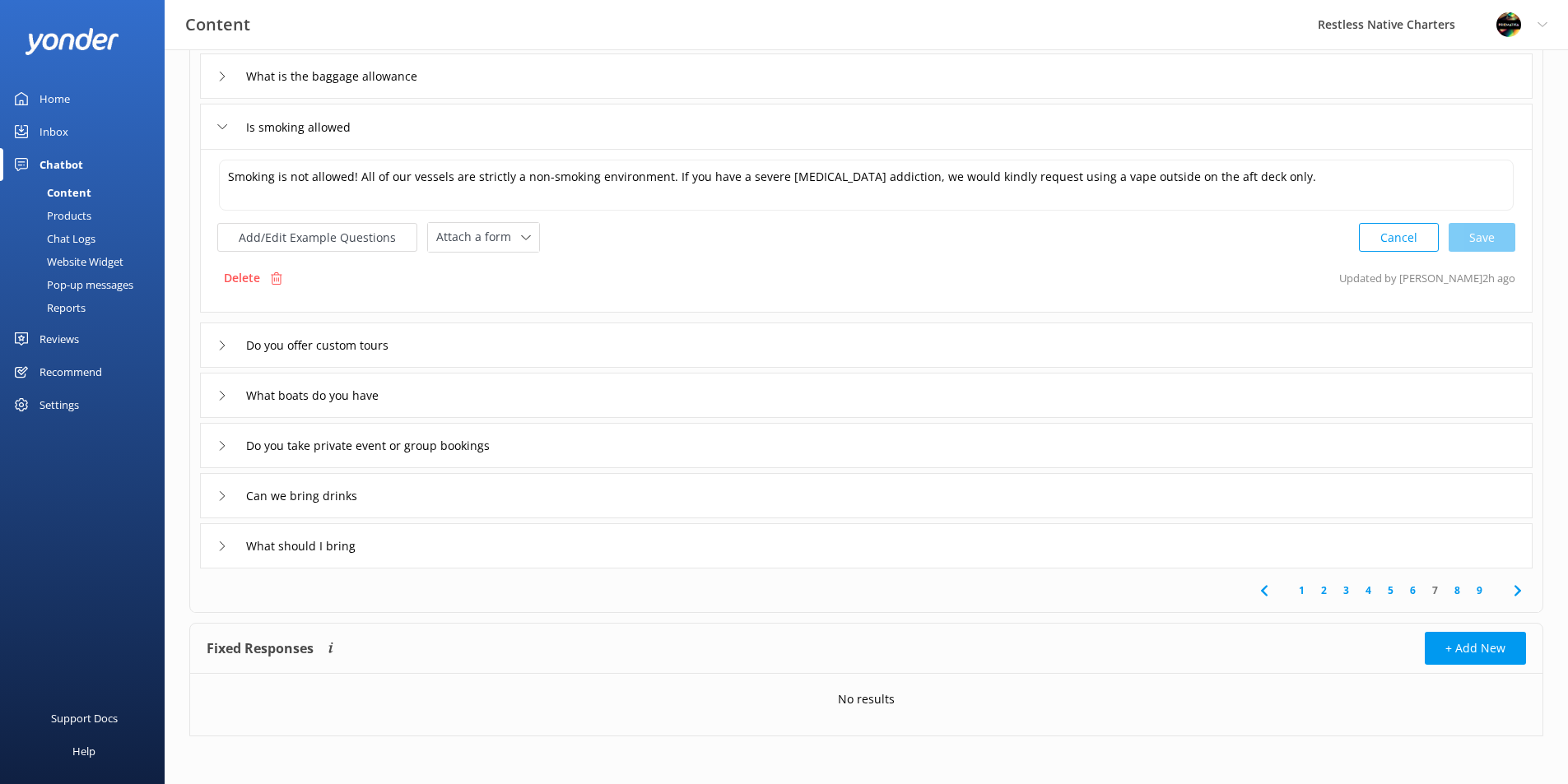
scroll to position [295, 0]
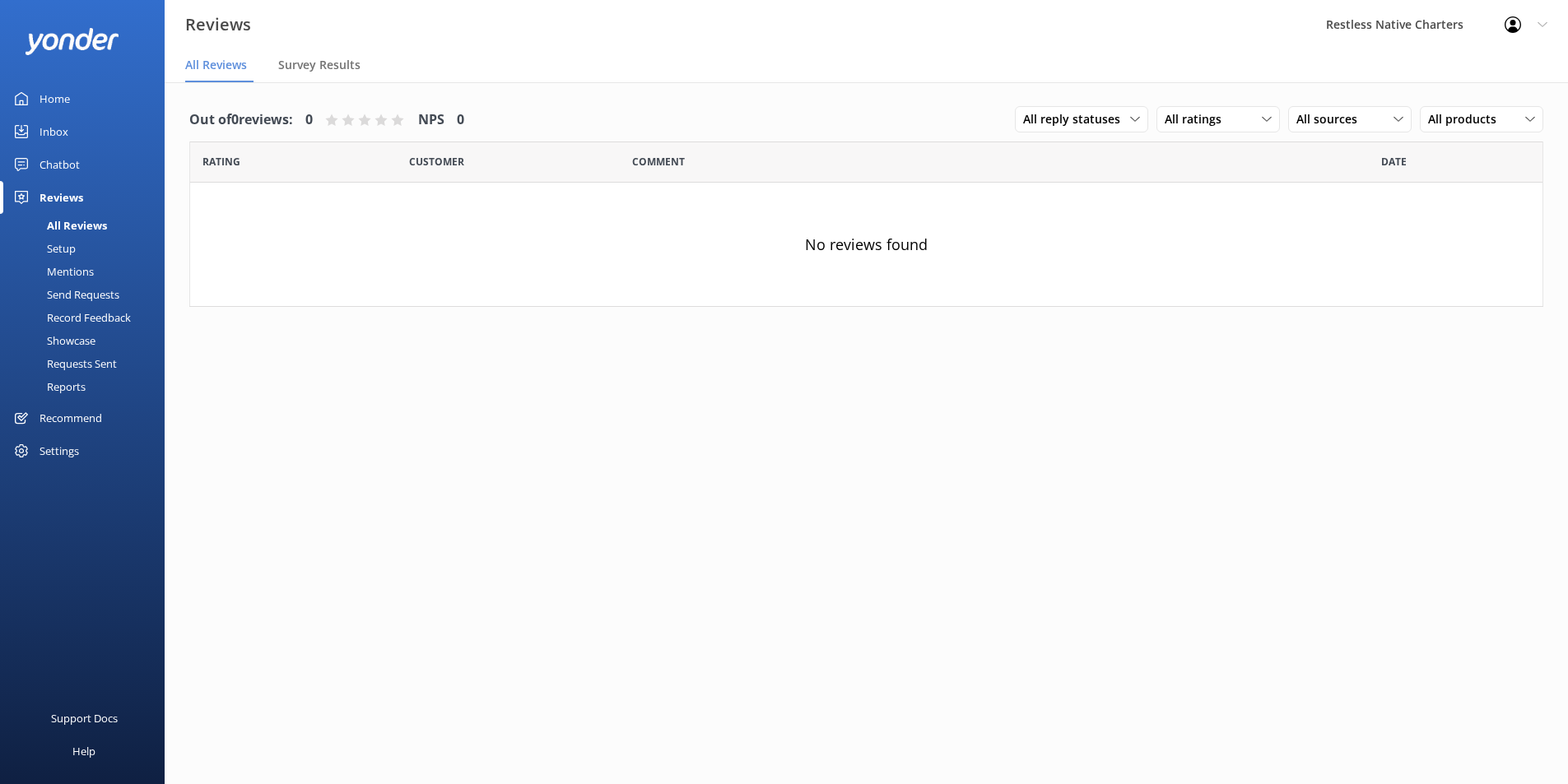
click at [61, 251] on div "Setup" at bounding box center [42, 248] width 66 height 23
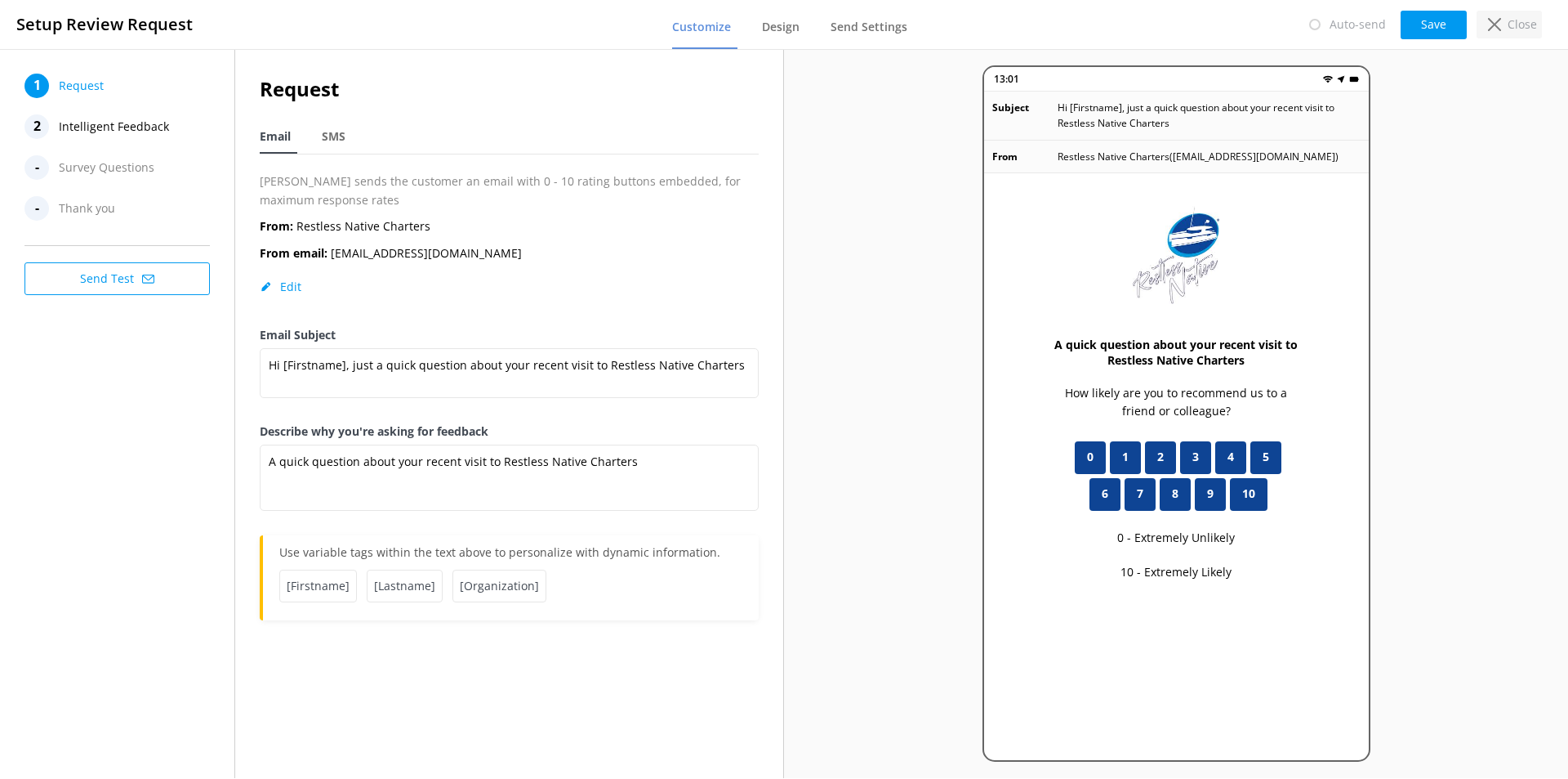
click at [1517, 23] on p "Close" at bounding box center [1523, 24] width 29 height 18
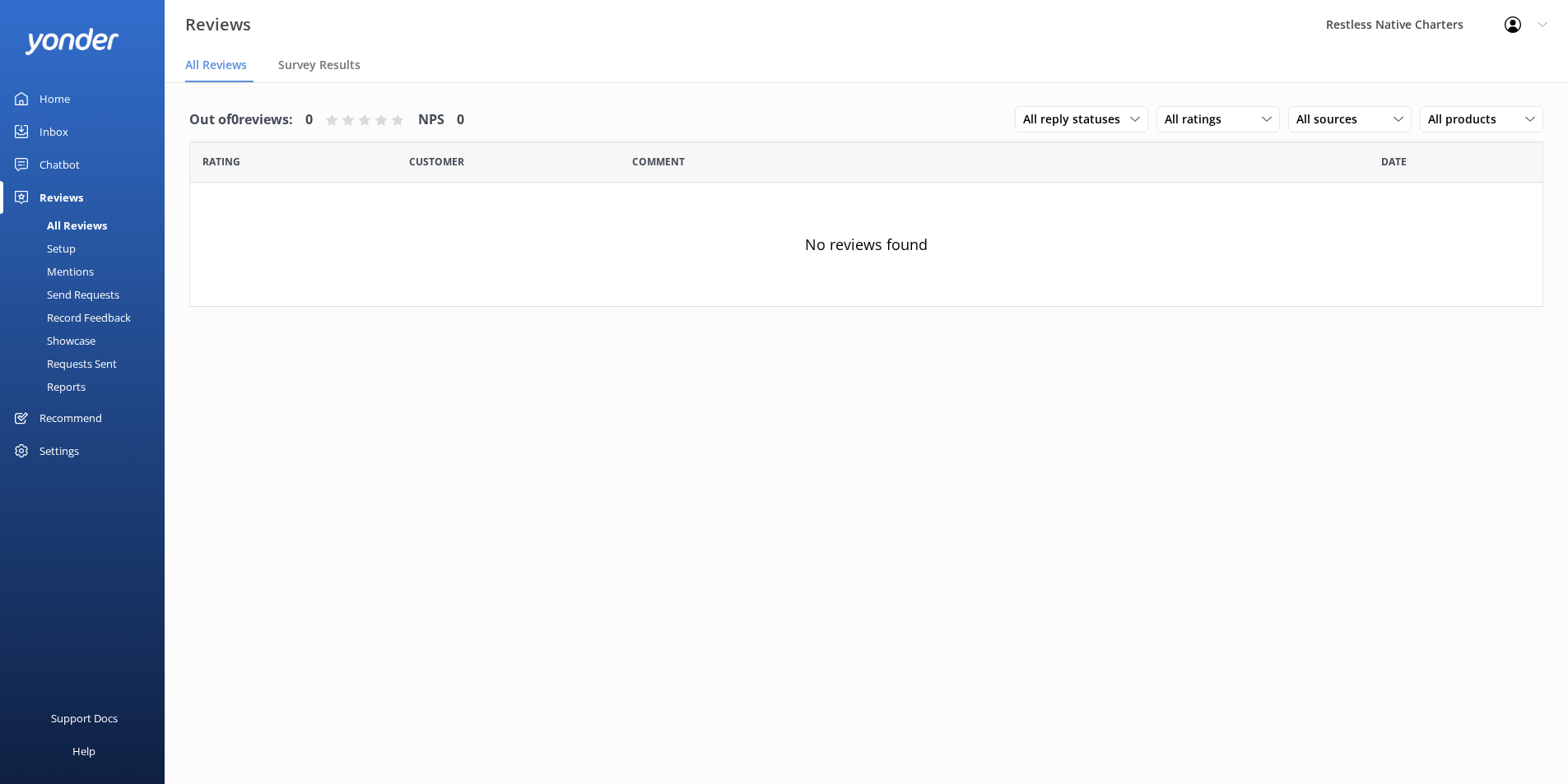
click at [60, 445] on div "Settings" at bounding box center [59, 450] width 39 height 33
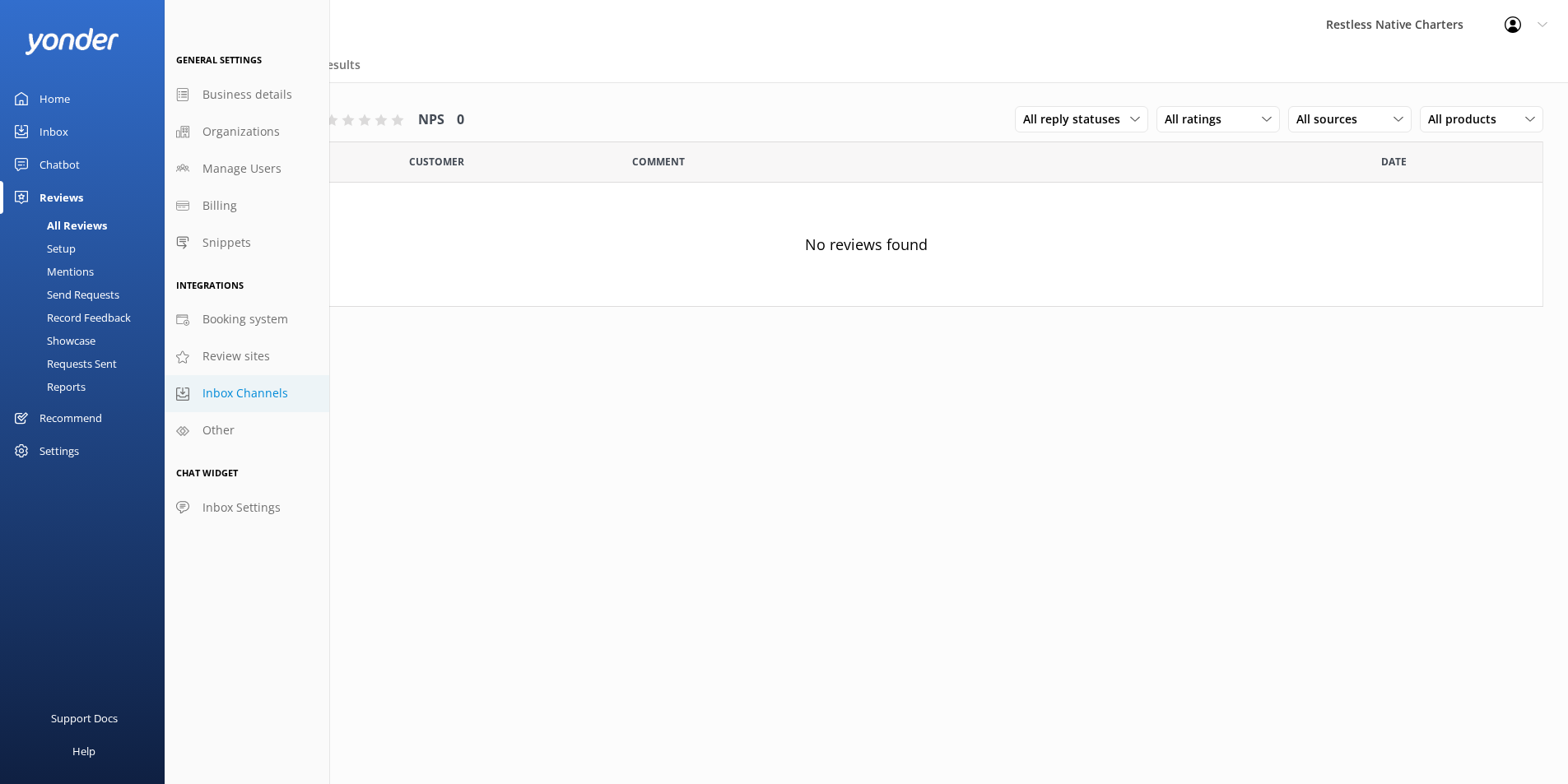
click at [279, 392] on span "Inbox Channels" at bounding box center [244, 393] width 86 height 18
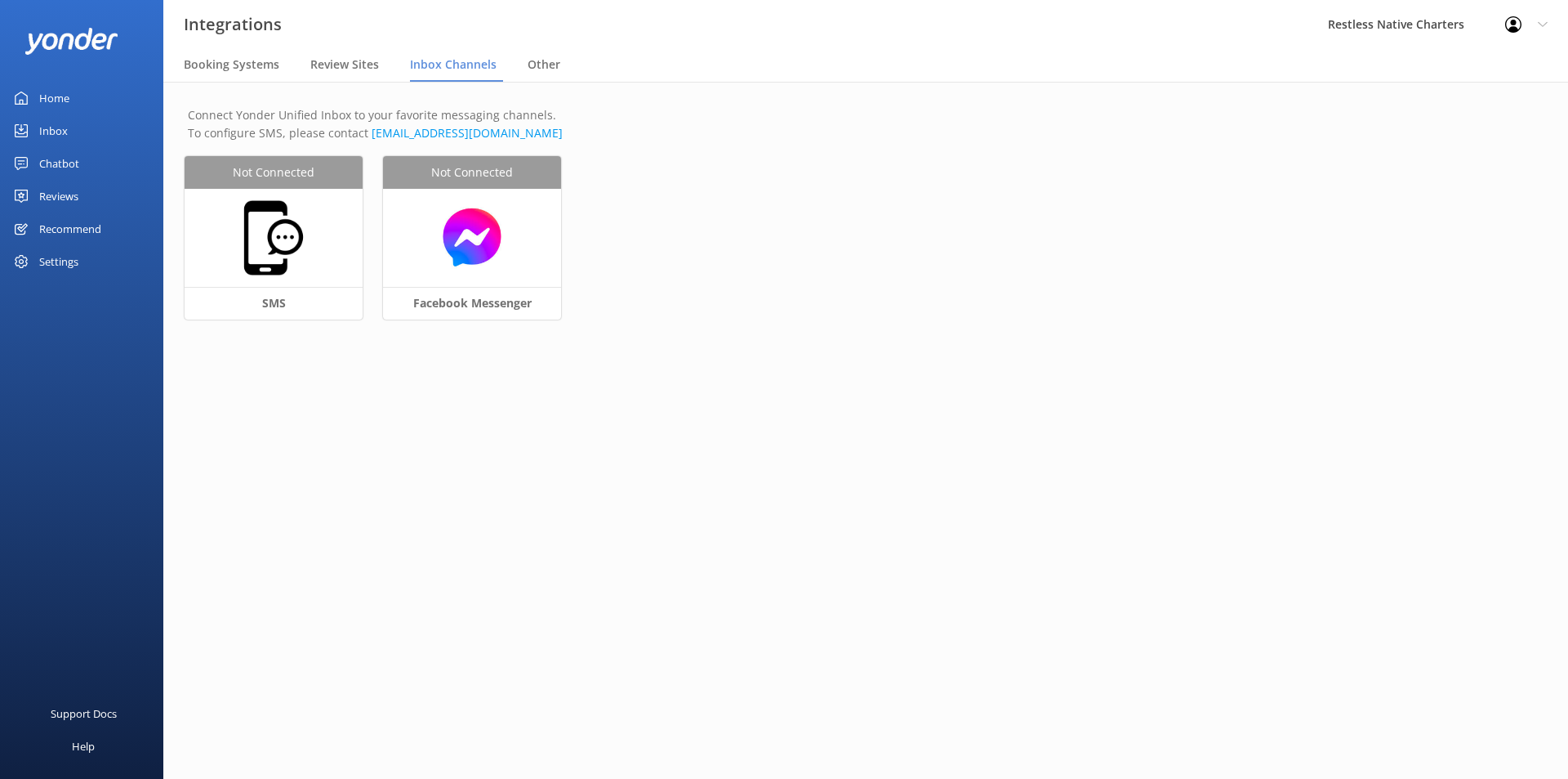
click at [181, 57] on nav "Booking Systems Review Sites Inbox Channels Other" at bounding box center [866, 65] width 1405 height 32
click at [213, 66] on span "Booking Systems" at bounding box center [232, 65] width 96 height 17
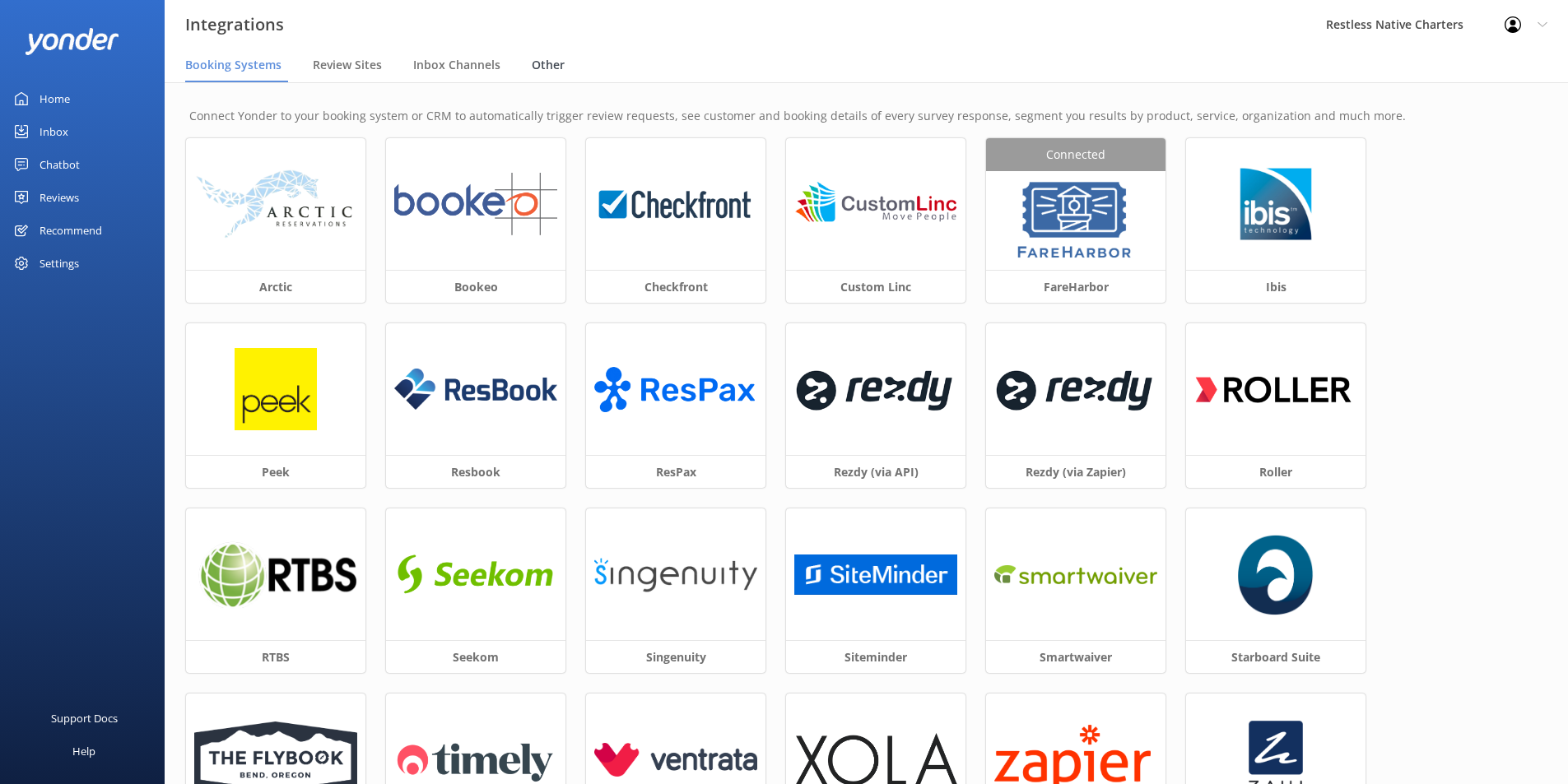
click at [545, 67] on span "Other" at bounding box center [547, 65] width 33 height 17
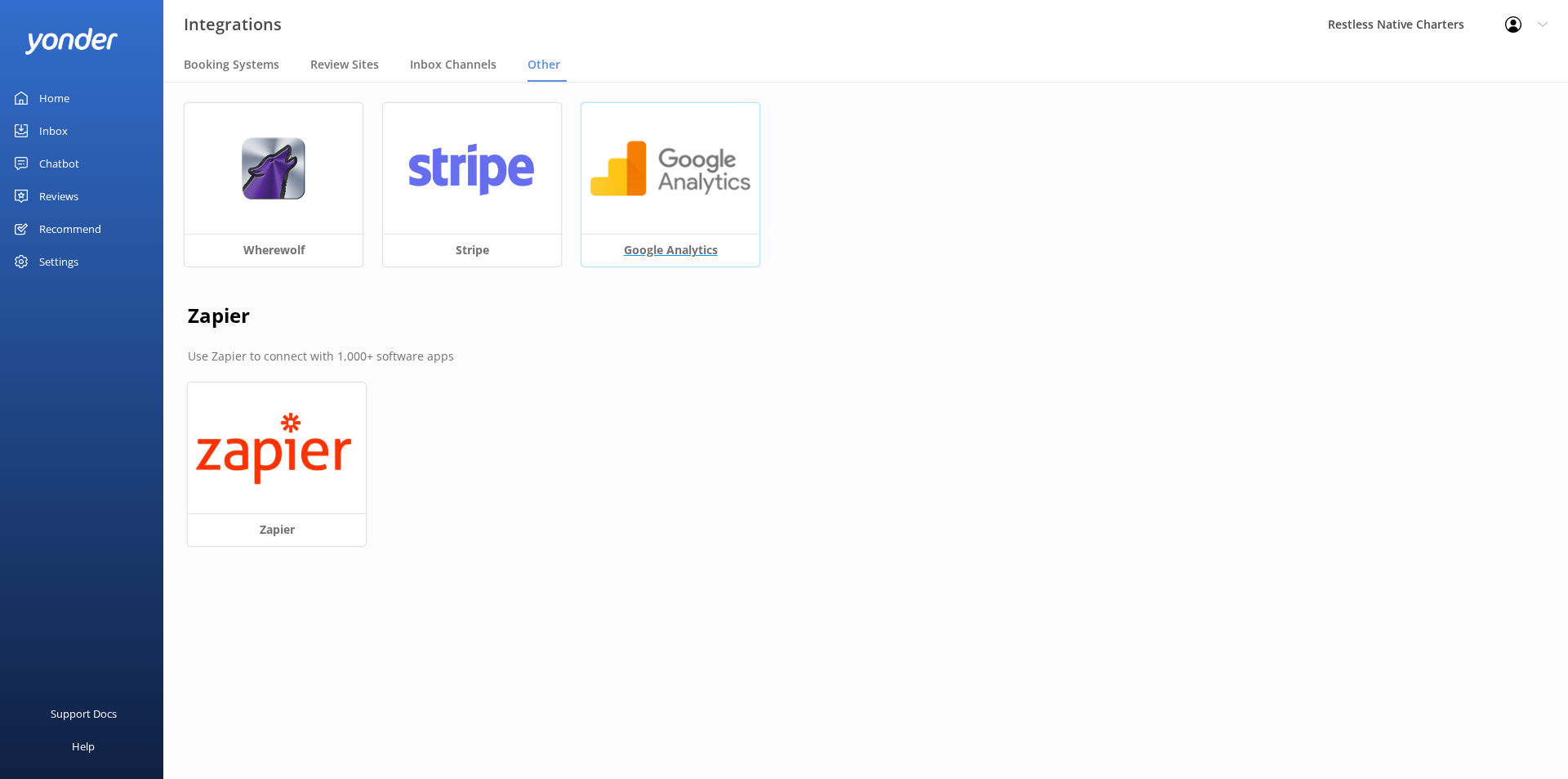
click at [642, 180] on img at bounding box center [670, 168] width 161 height 63
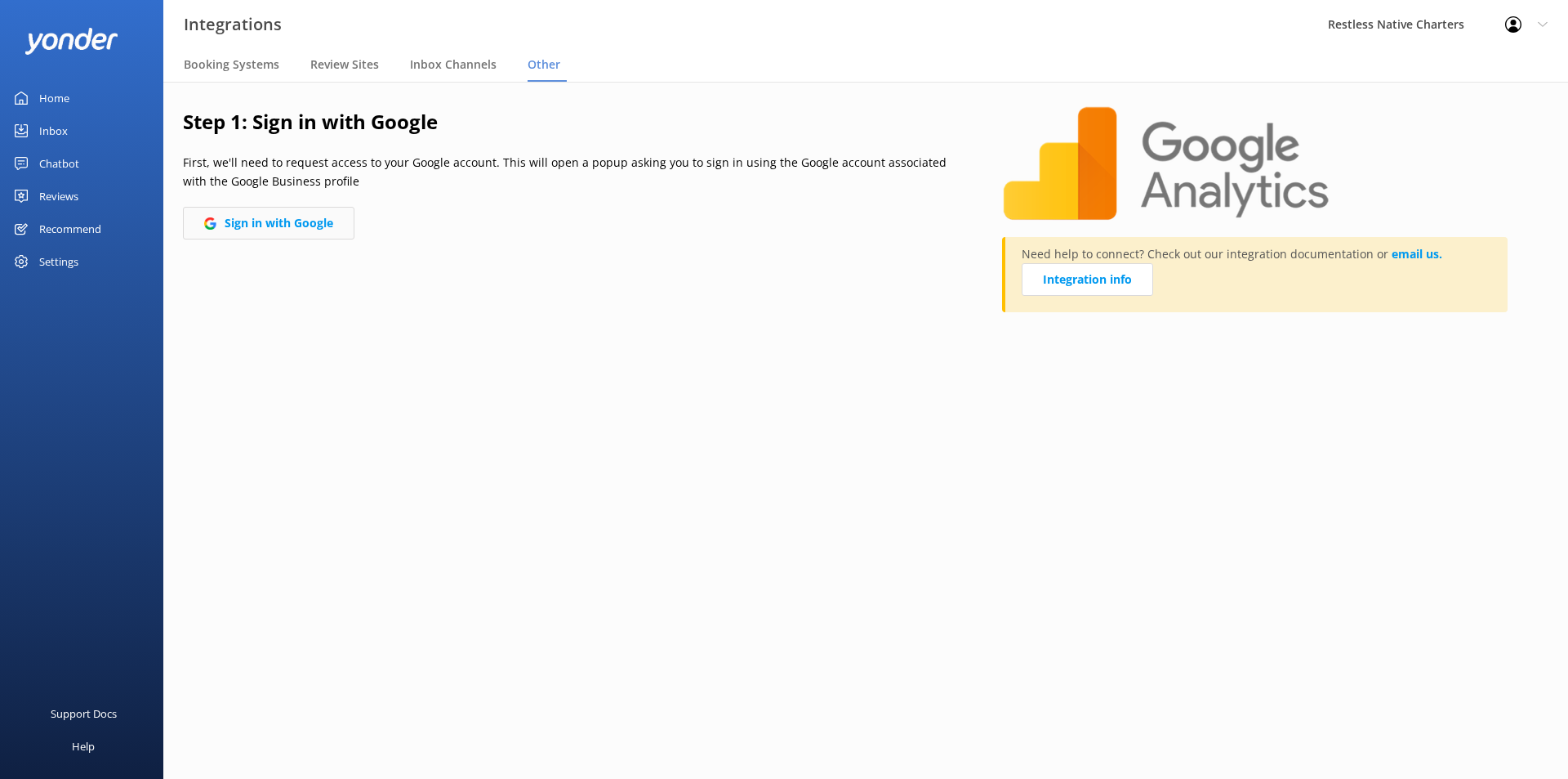
click at [265, 221] on button "Sign in with Google" at bounding box center [268, 222] width 171 height 32
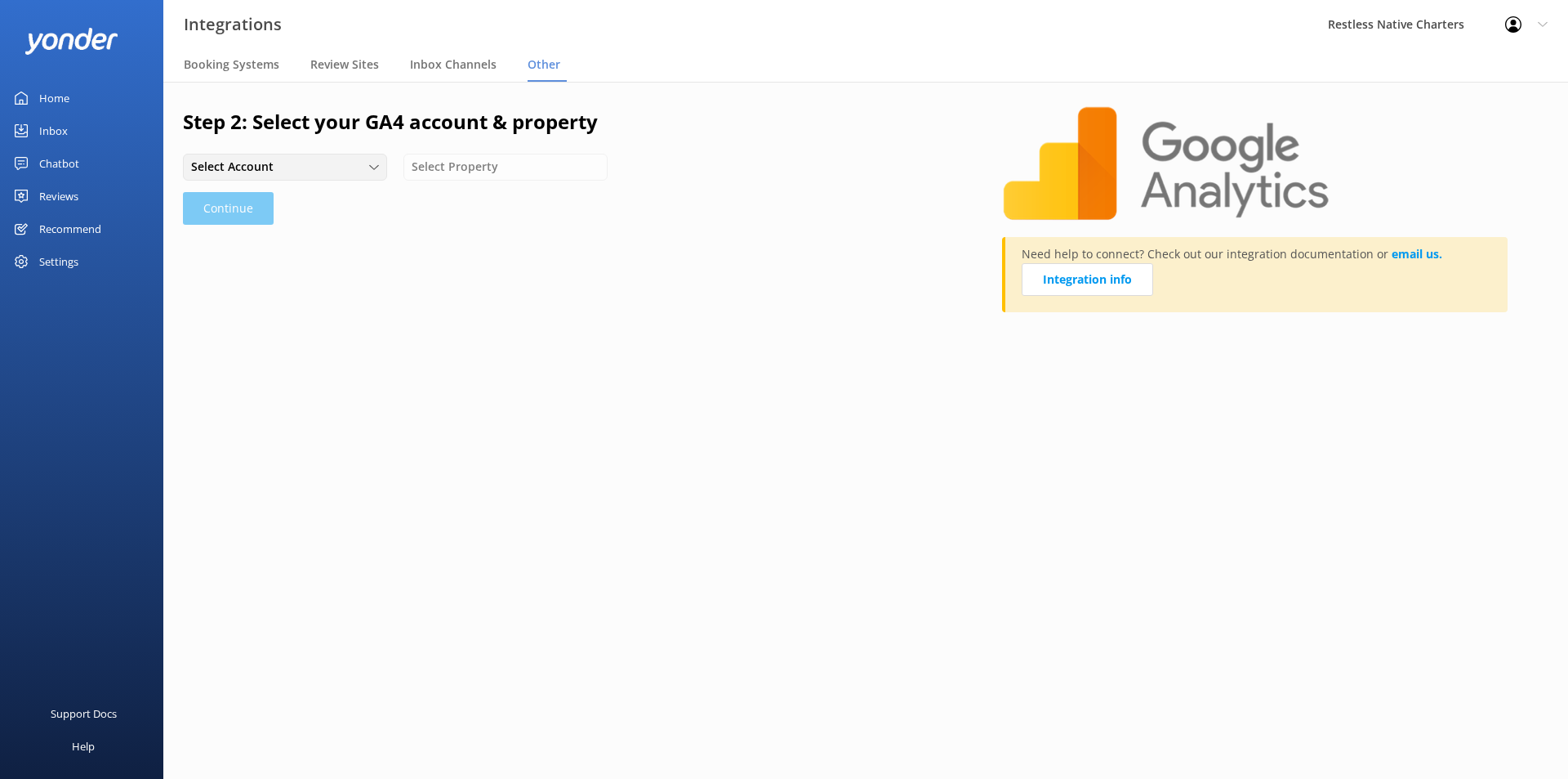
click at [381, 166] on div "Select Account" at bounding box center [285, 166] width 196 height 18
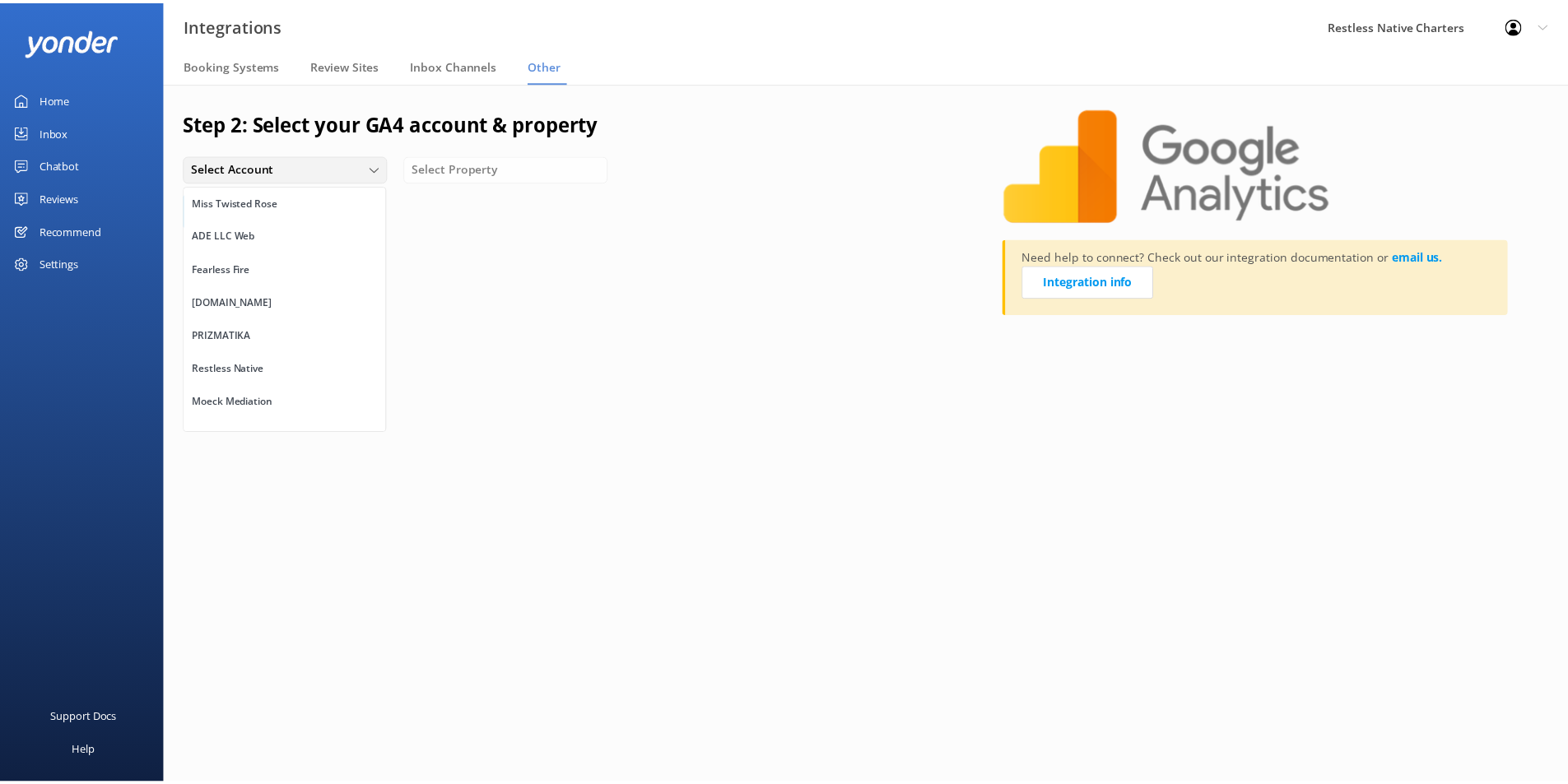
scroll to position [21, 0]
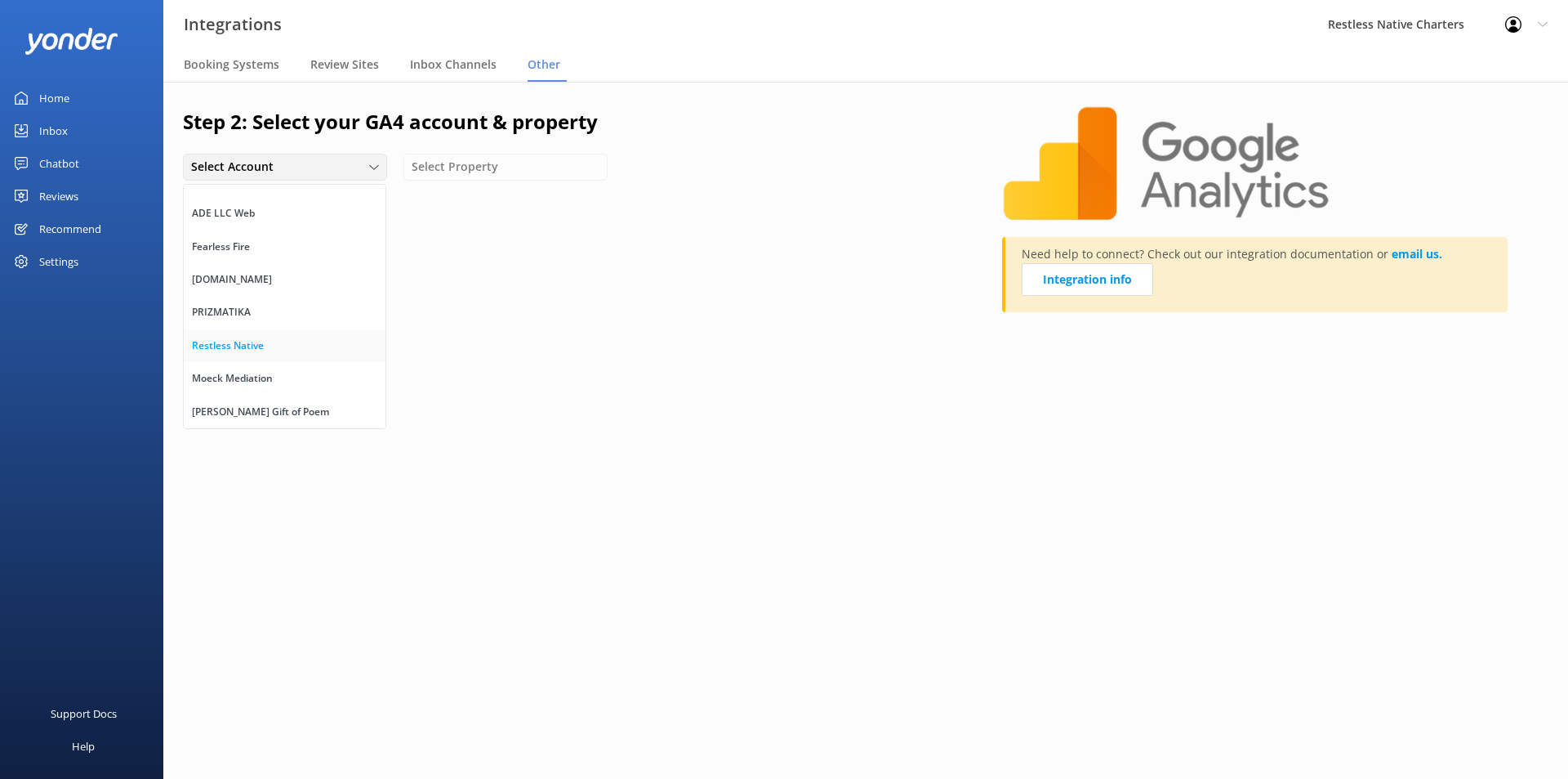
click at [279, 341] on link "Restless Native" at bounding box center [285, 345] width 202 height 32
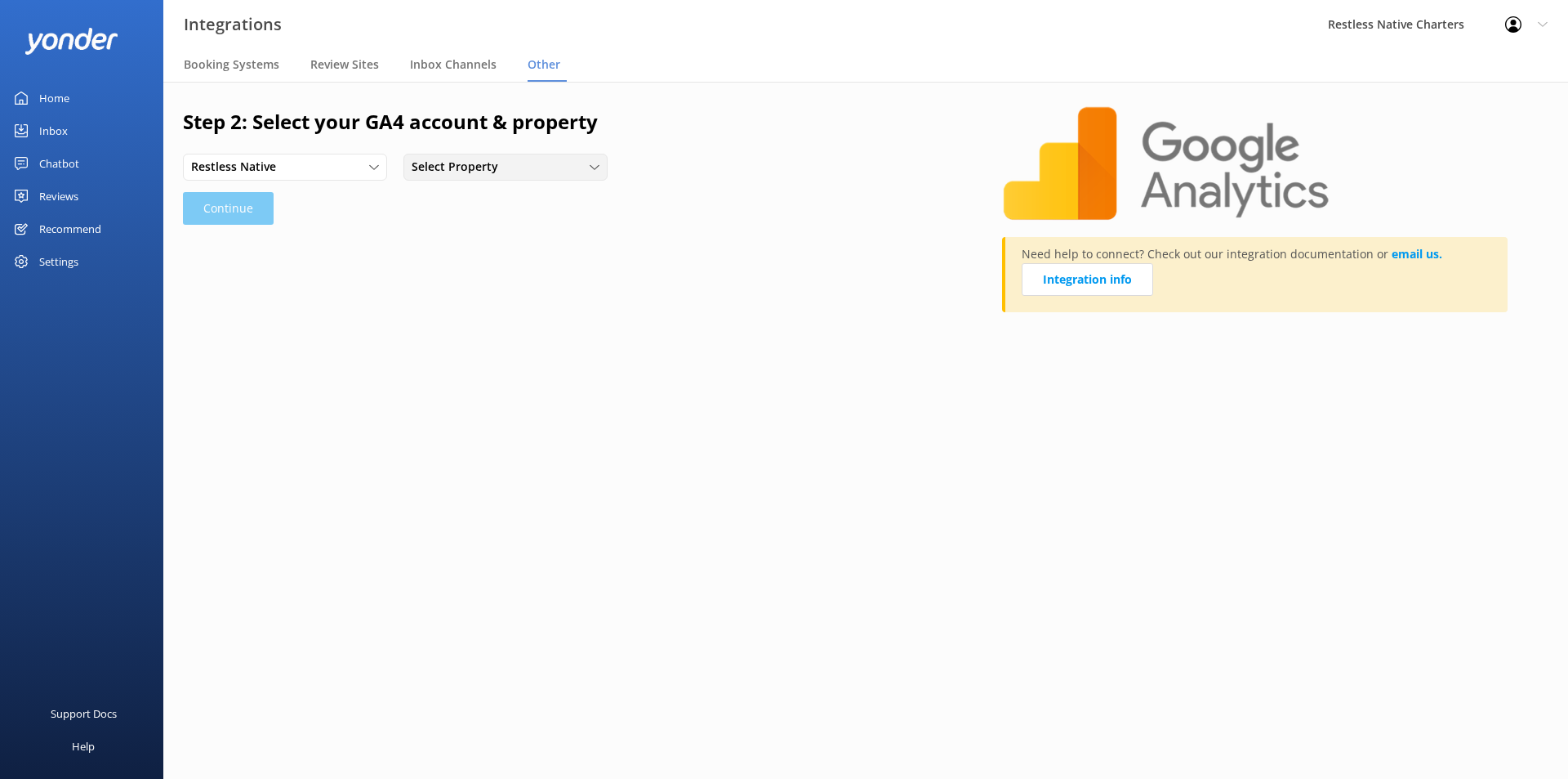
click at [530, 175] on div "Select Property" at bounding box center [506, 166] width 196 height 18
click at [535, 206] on link "Restless Native" at bounding box center [505, 201] width 202 height 32
click at [259, 216] on button "Continue" at bounding box center [228, 207] width 91 height 32
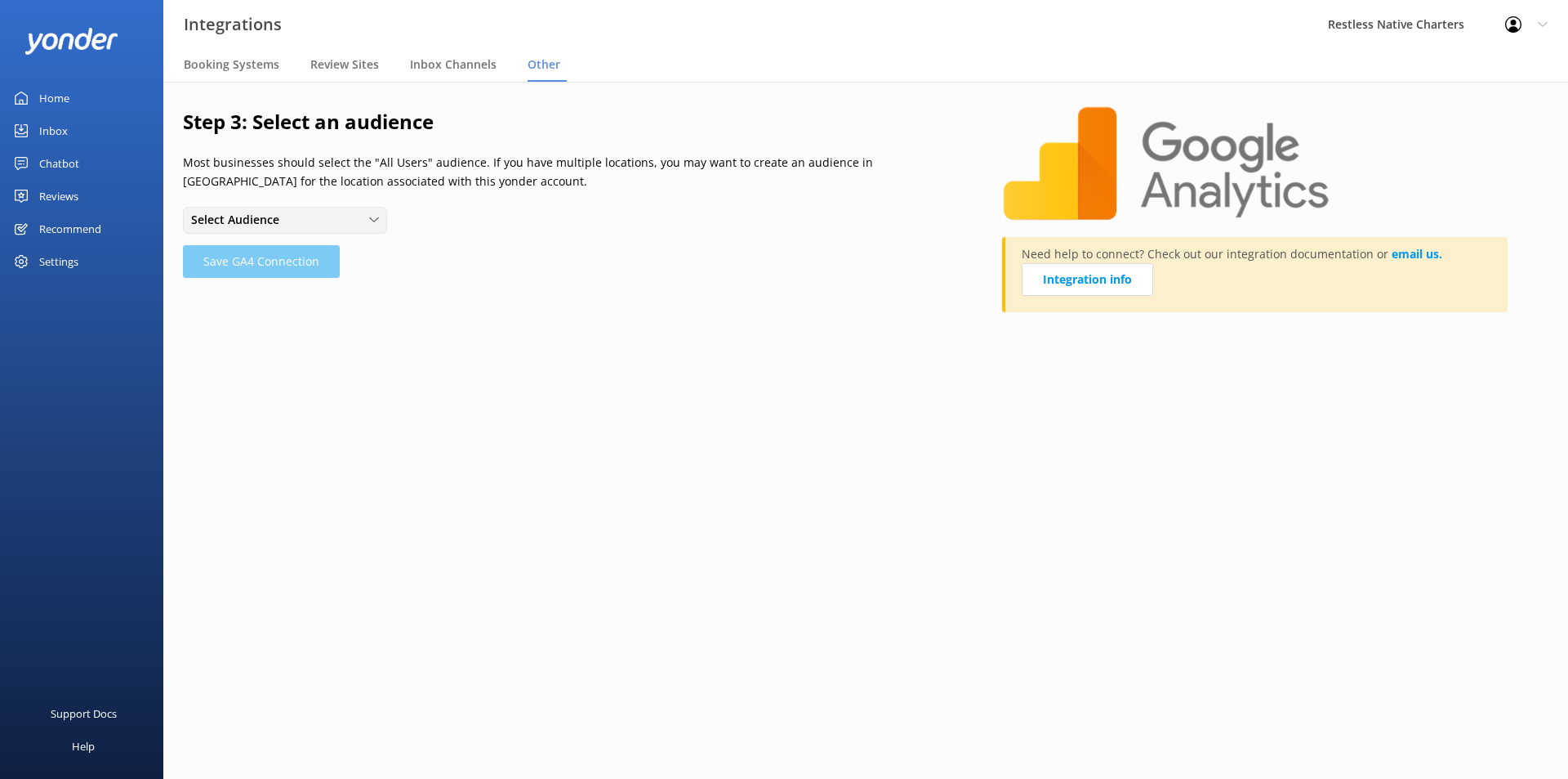
click at [369, 210] on div "Select Audience All Users Purchasers" at bounding box center [285, 219] width 204 height 26
click at [279, 251] on link "All Users" at bounding box center [285, 253] width 202 height 32
click at [246, 264] on button "Save GA4 Connection" at bounding box center [261, 261] width 157 height 32
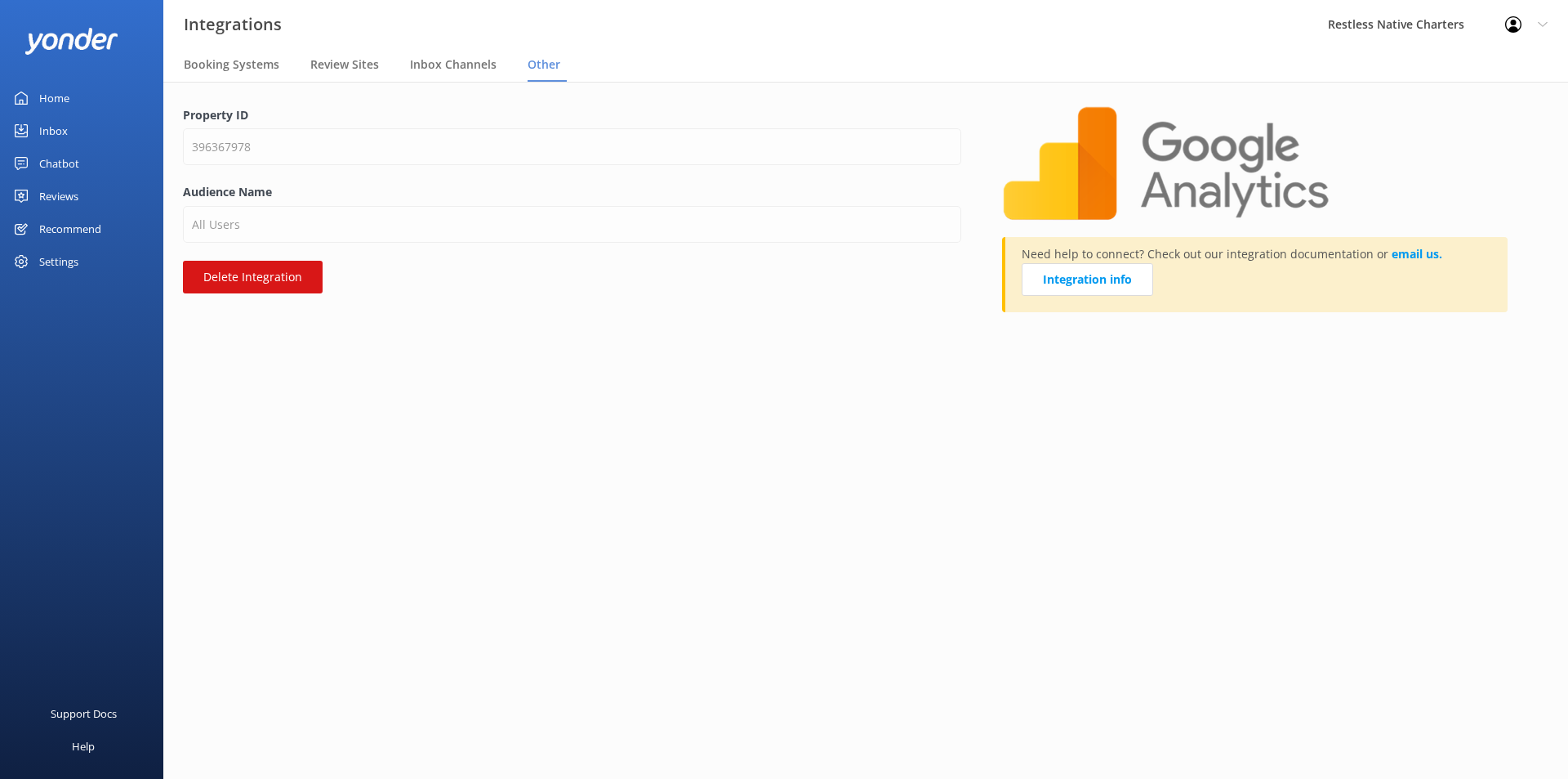
click at [55, 97] on div "Home" at bounding box center [54, 98] width 30 height 32
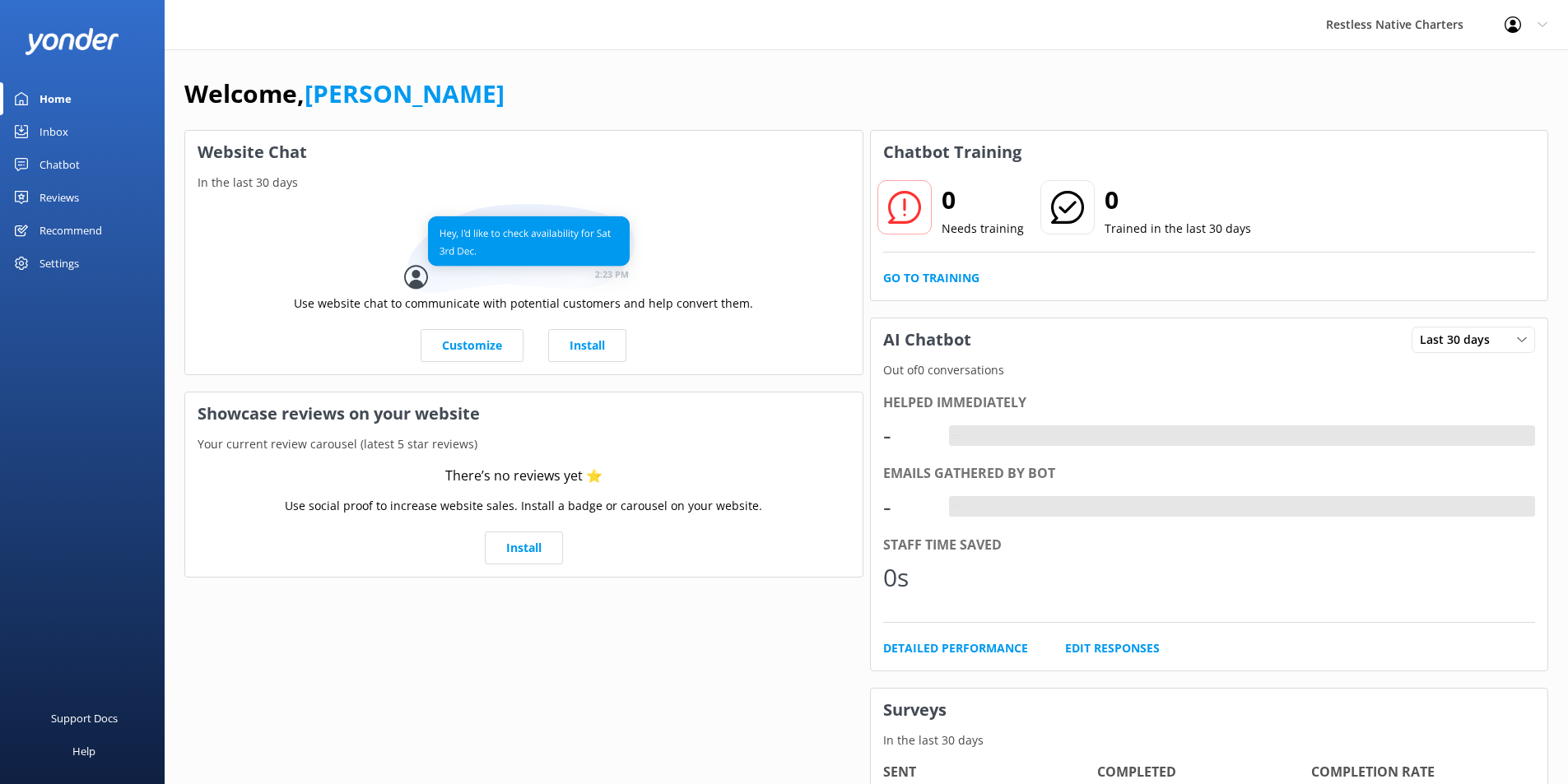
click at [1538, 27] on icon at bounding box center [1542, 25] width 10 height 10
click at [1488, 74] on link "Profile Settings" at bounding box center [1486, 70] width 165 height 41
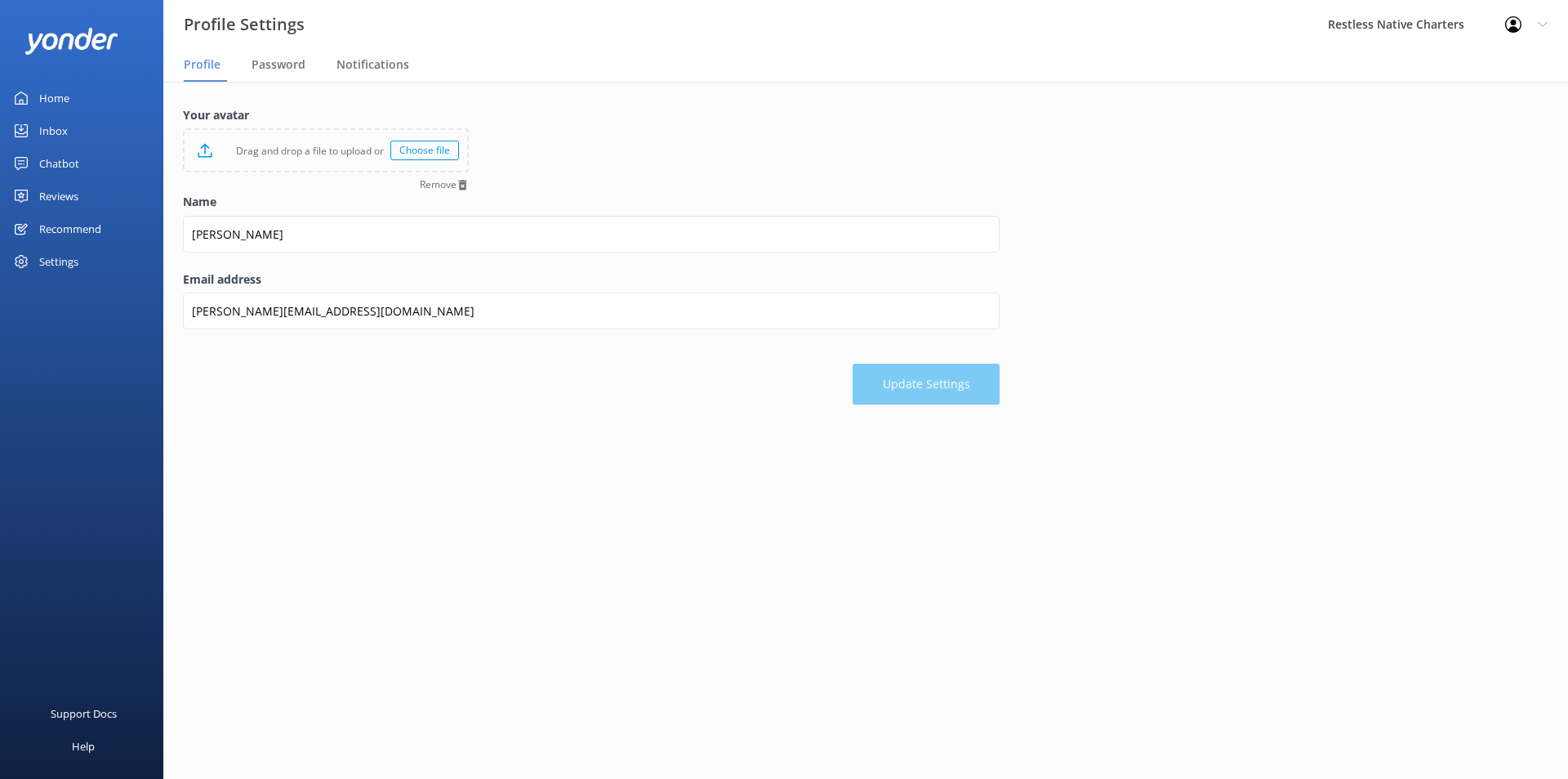
click at [419, 151] on div "Choose file" at bounding box center [425, 151] width 68 height 20
click at [902, 383] on button "Update Settings" at bounding box center [926, 385] width 147 height 41
click at [383, 64] on span "Notifications" at bounding box center [373, 65] width 72 height 17
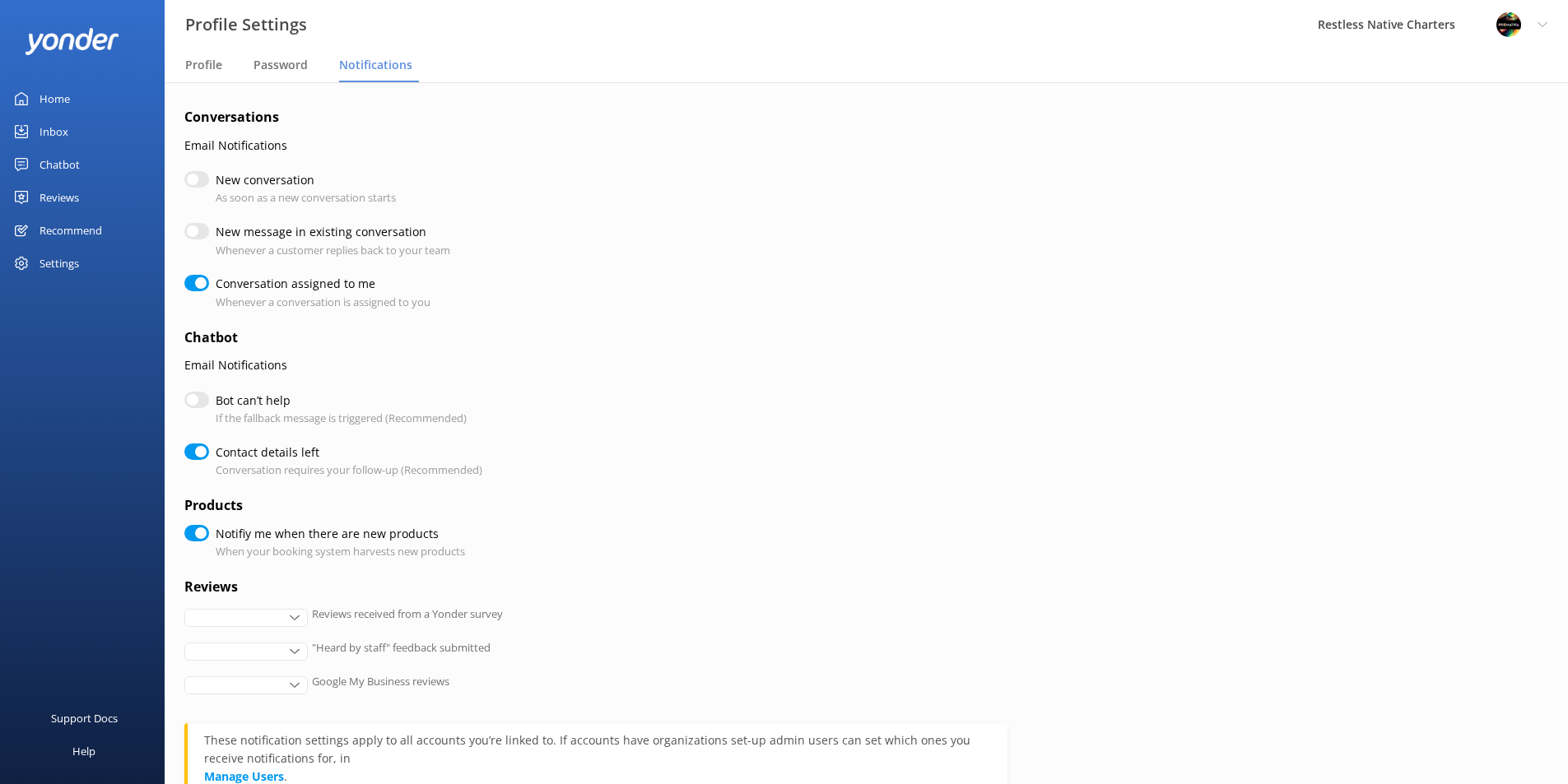
checkbox input "true"
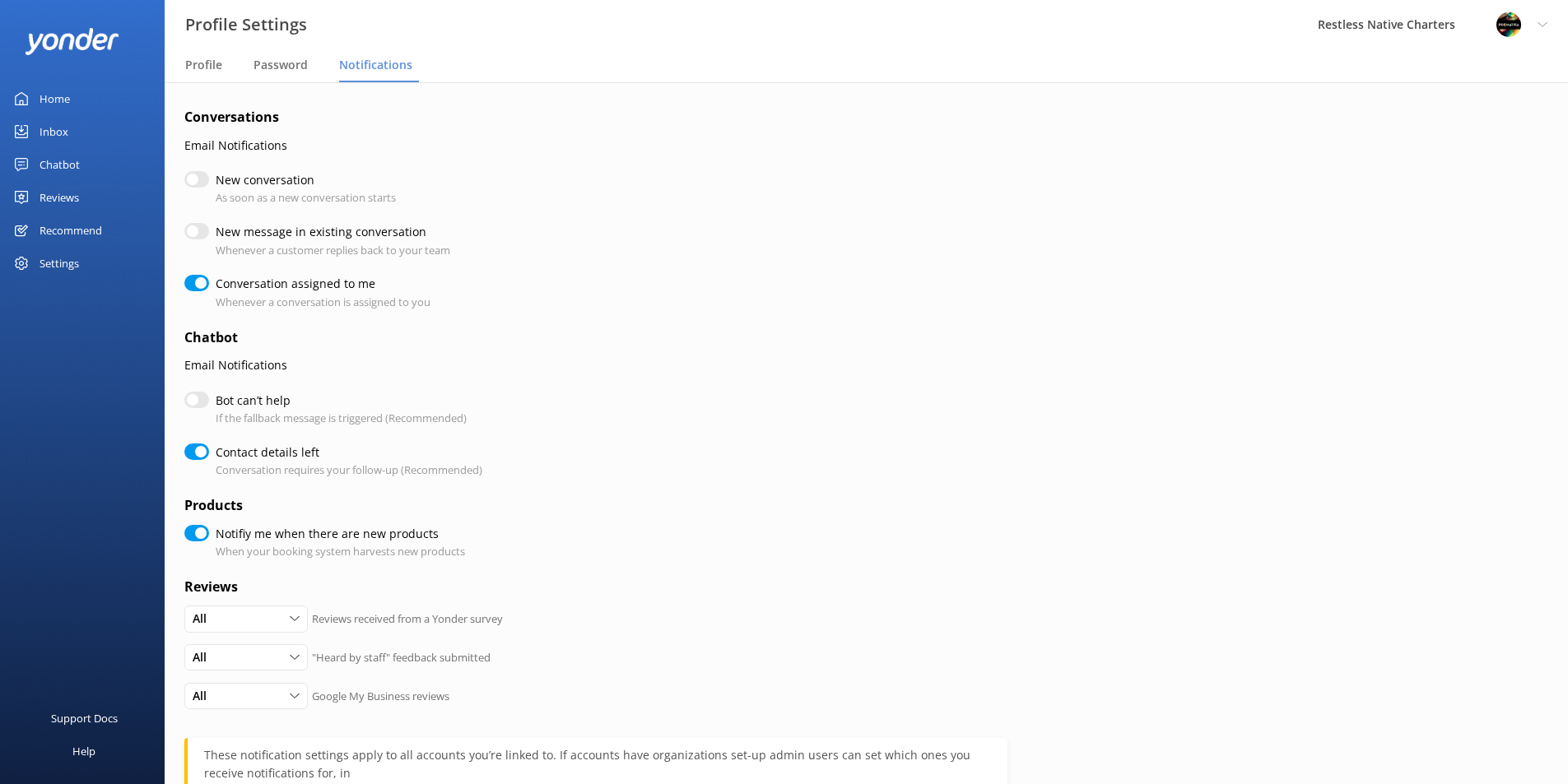
click at [1539, 24] on use at bounding box center [1541, 25] width 9 height 5
click at [1493, 66] on link "Profile Settings" at bounding box center [1486, 70] width 165 height 41
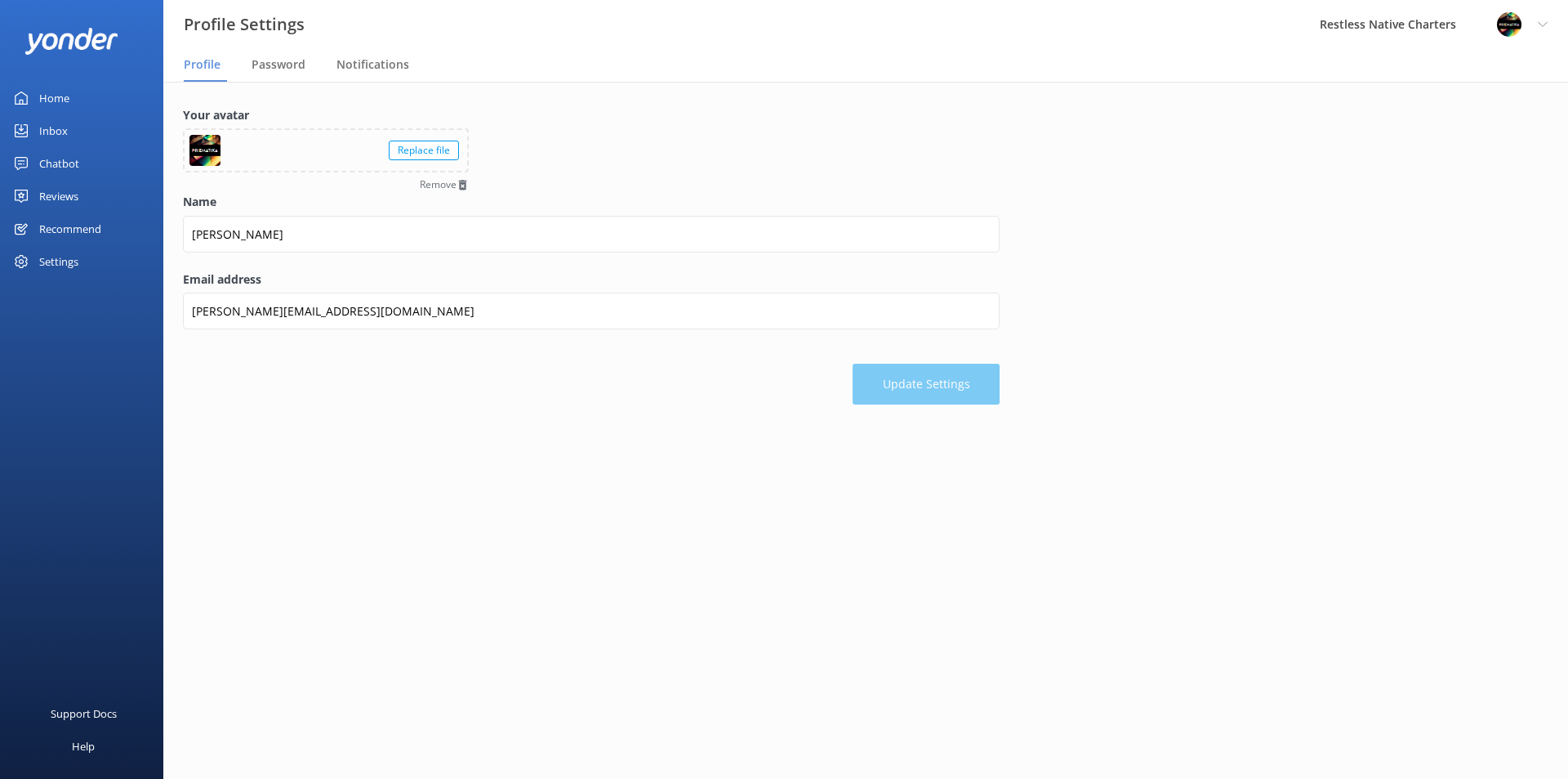
click at [54, 93] on div "Home" at bounding box center [54, 98] width 30 height 32
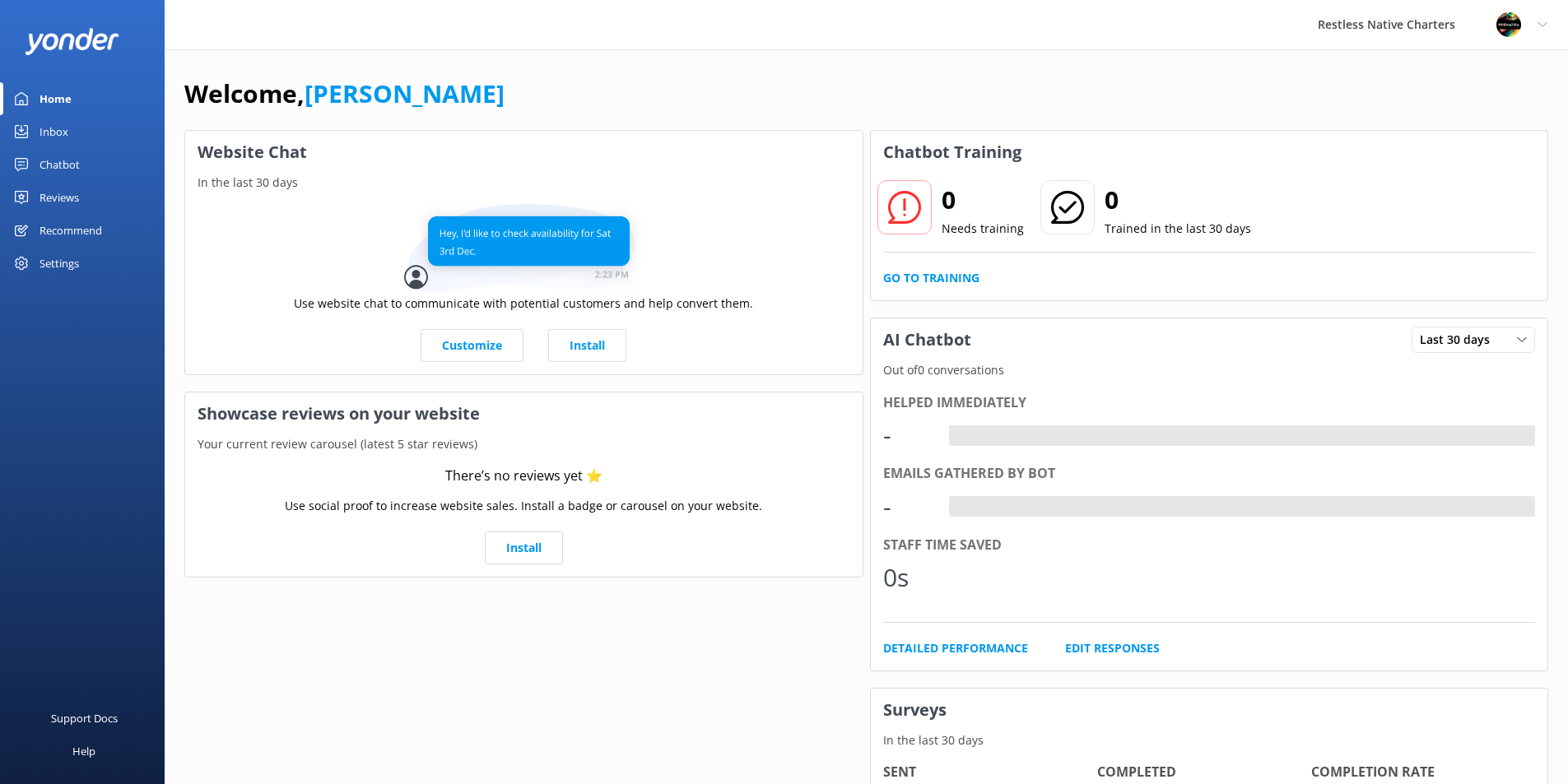
click at [55, 126] on div "Inbox" at bounding box center [53, 131] width 29 height 33
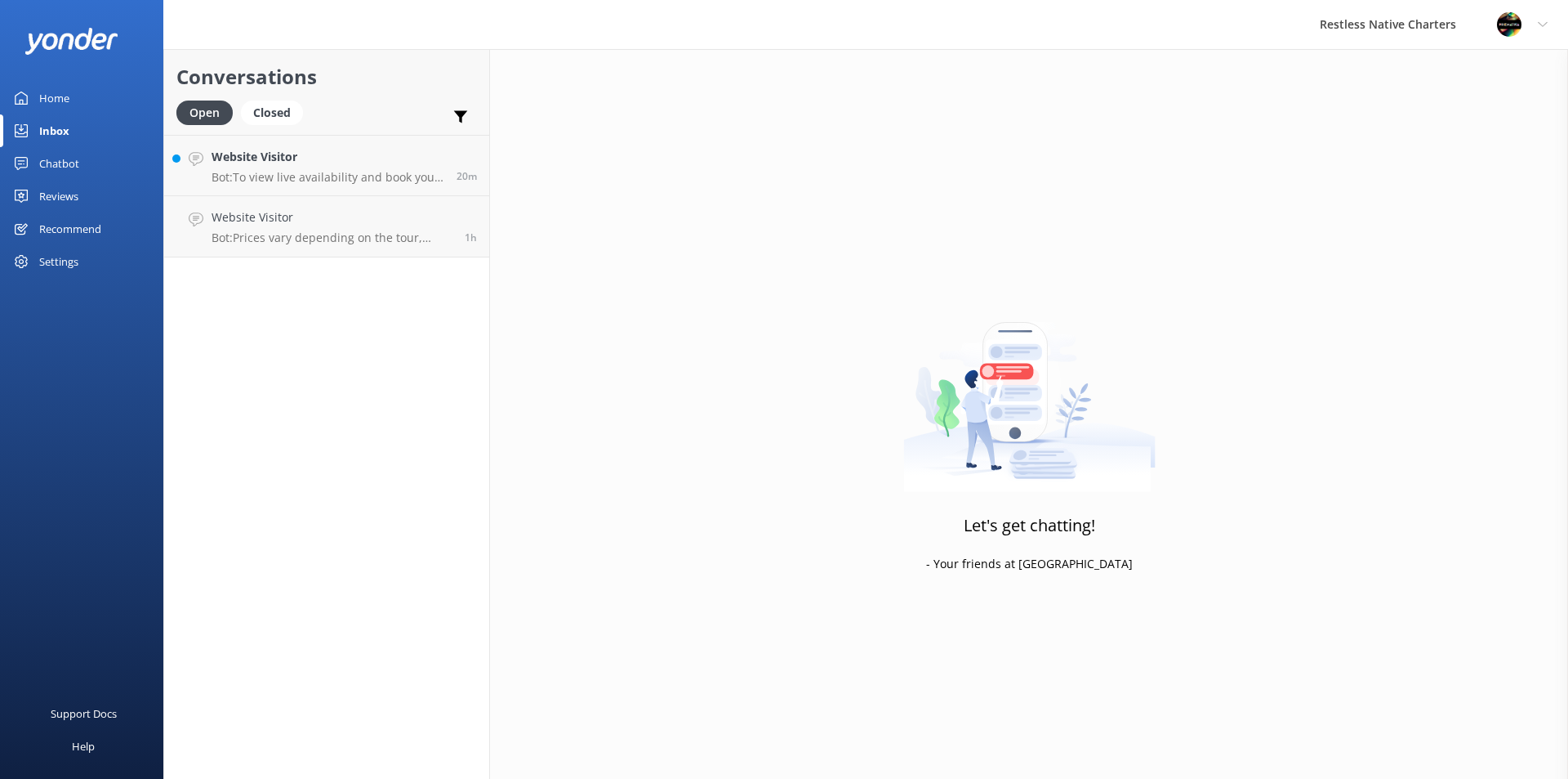
click at [65, 261] on div "Settings" at bounding box center [59, 261] width 39 height 32
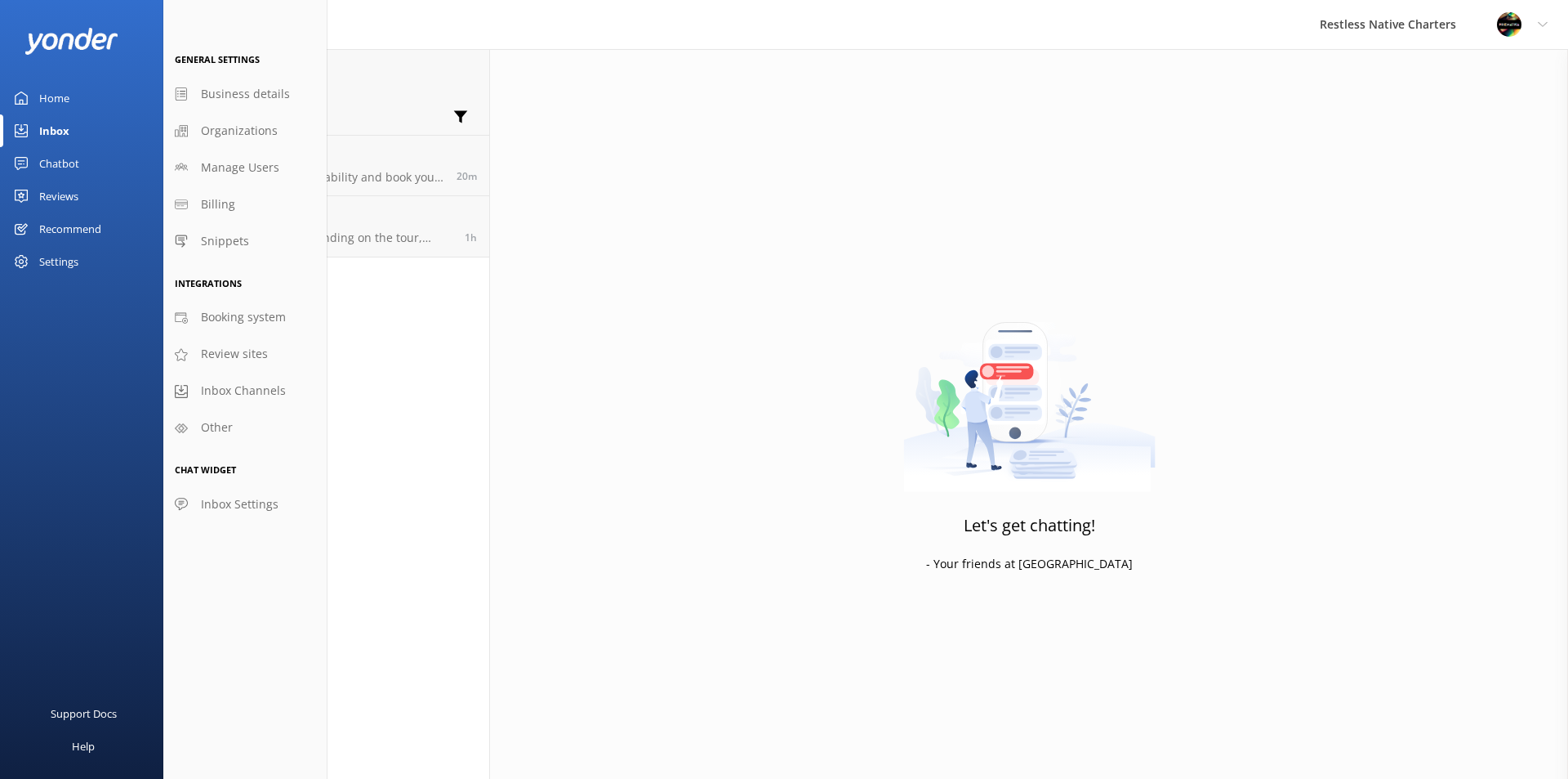
click at [452, 314] on div "Conversations Open Closed Important Assigned to me Unassigned Website Visitor B…" at bounding box center [327, 414] width 327 height 730
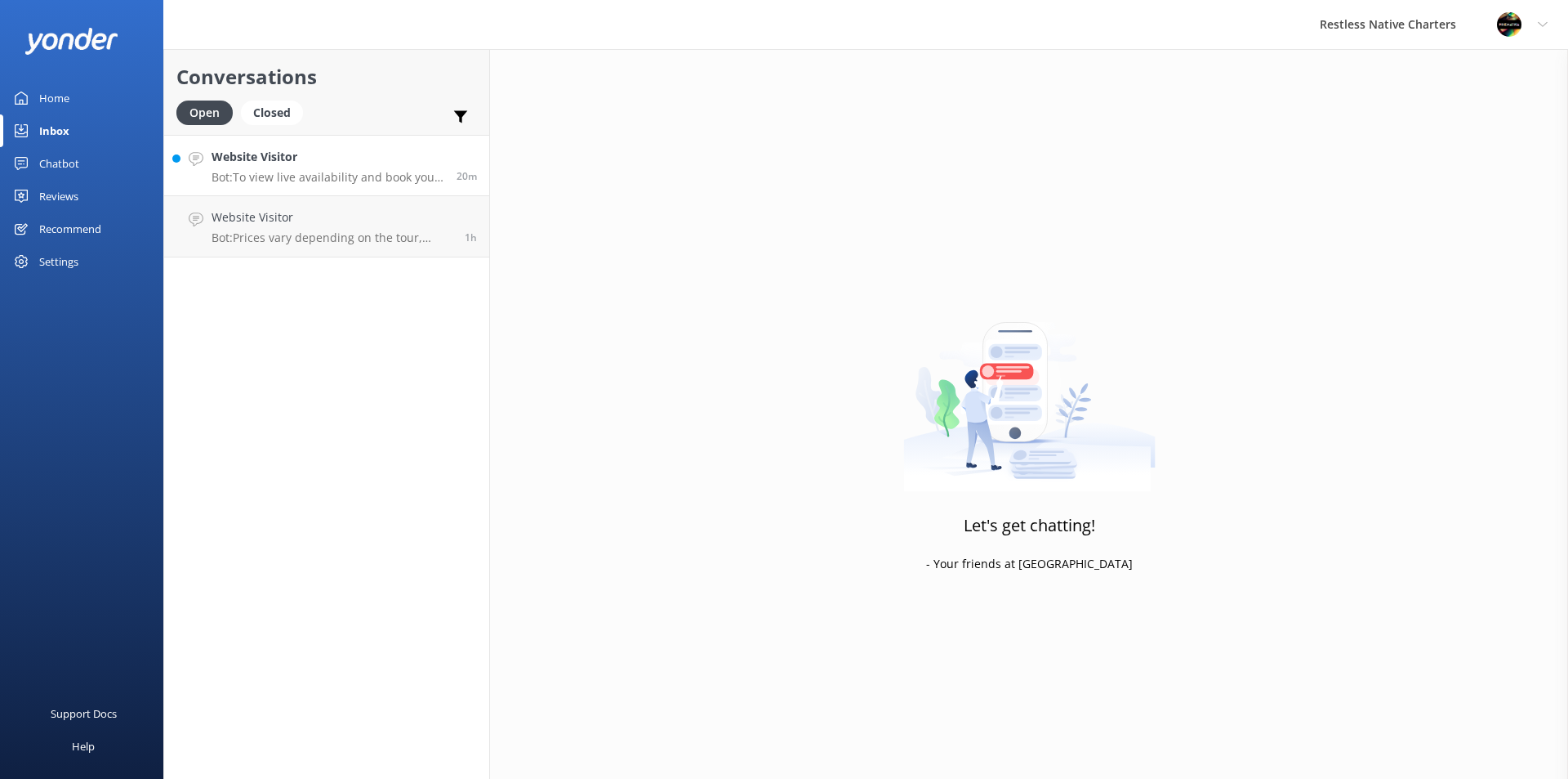
click at [334, 161] on h4 "Website Visitor" at bounding box center [328, 157] width 233 height 18
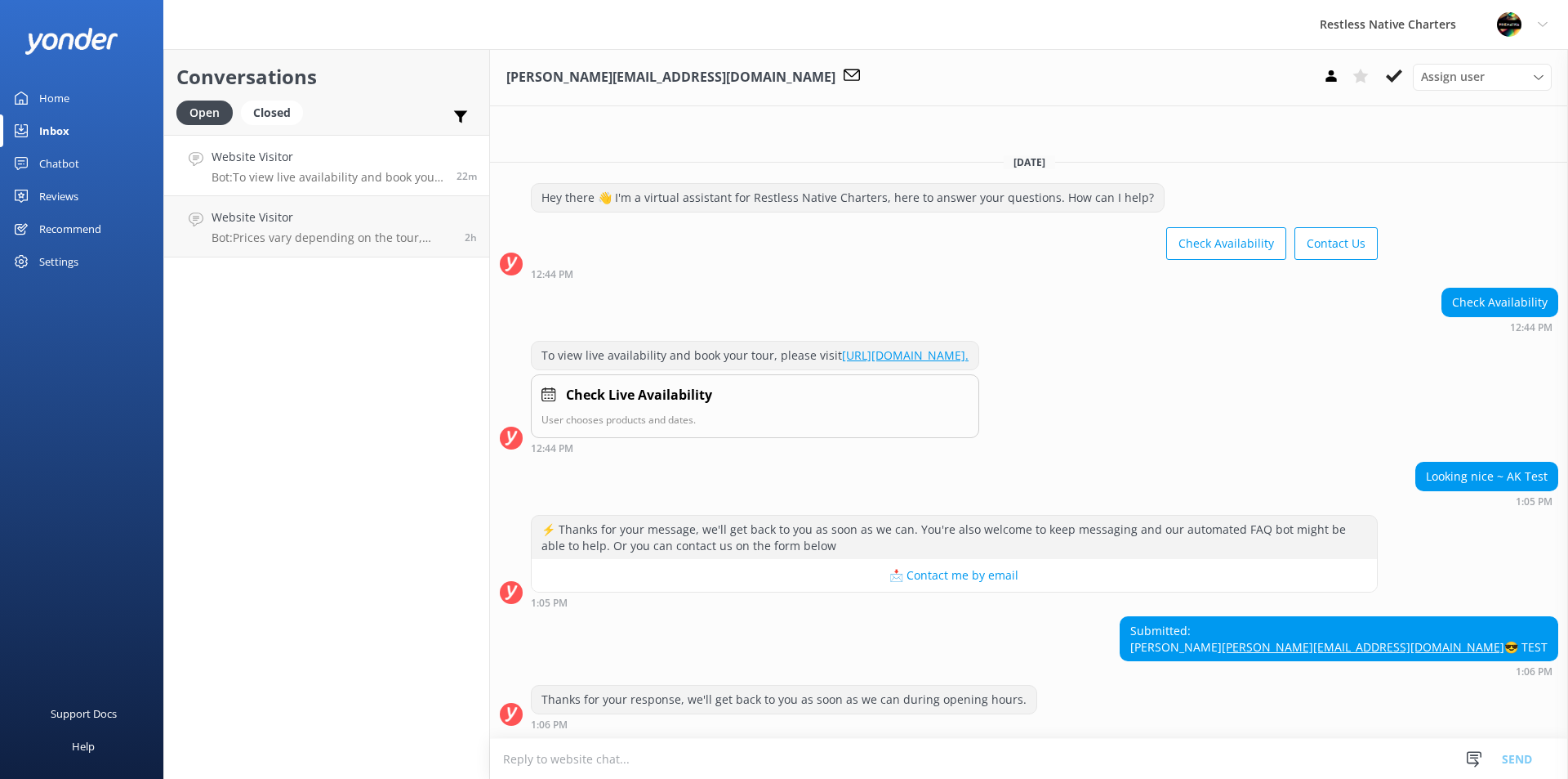
click at [281, 159] on h4 "Website Visitor" at bounding box center [328, 157] width 233 height 18
click at [319, 219] on h4 "Website Visitor" at bounding box center [332, 217] width 241 height 18
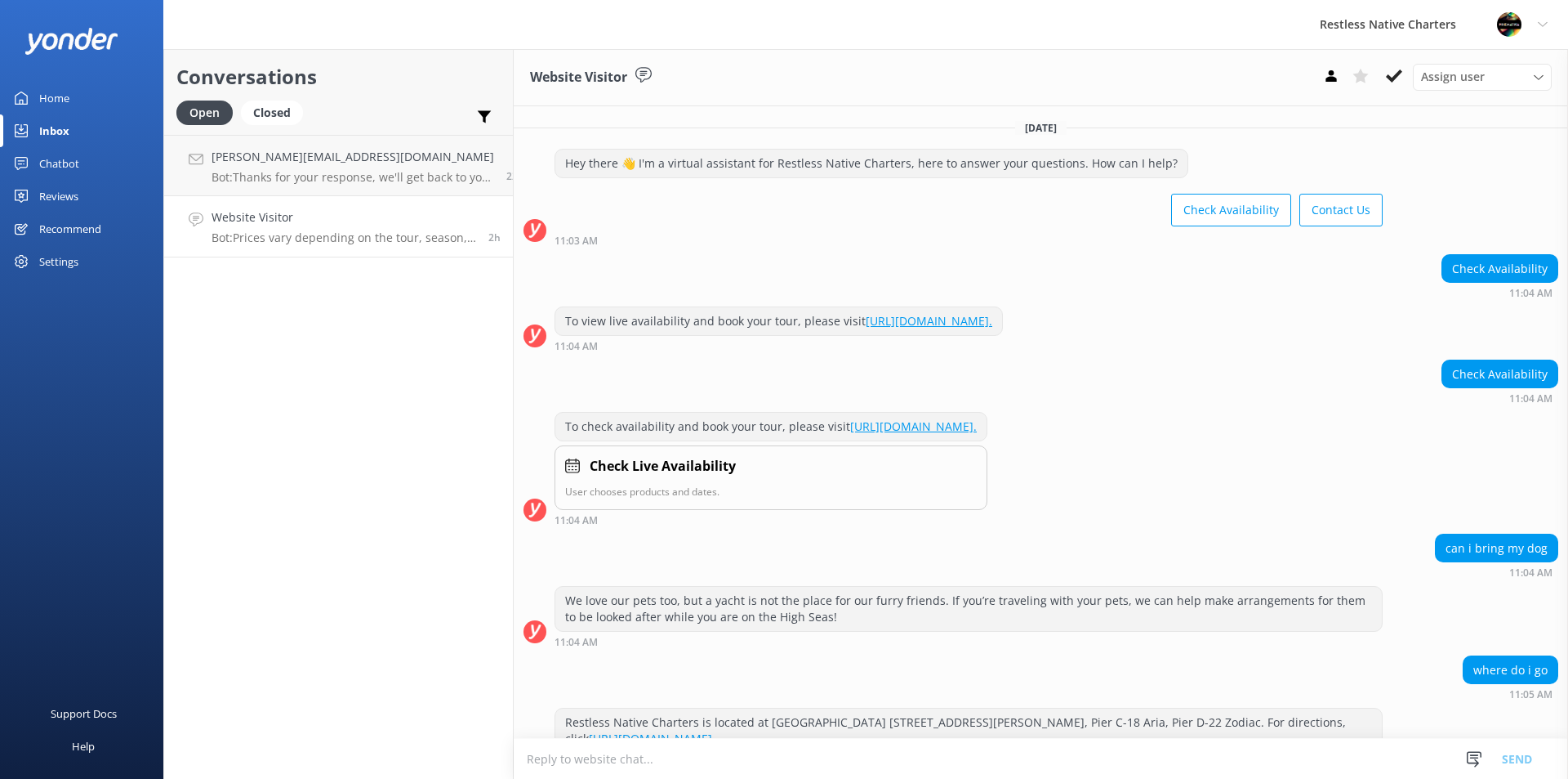
scroll to position [282, 0]
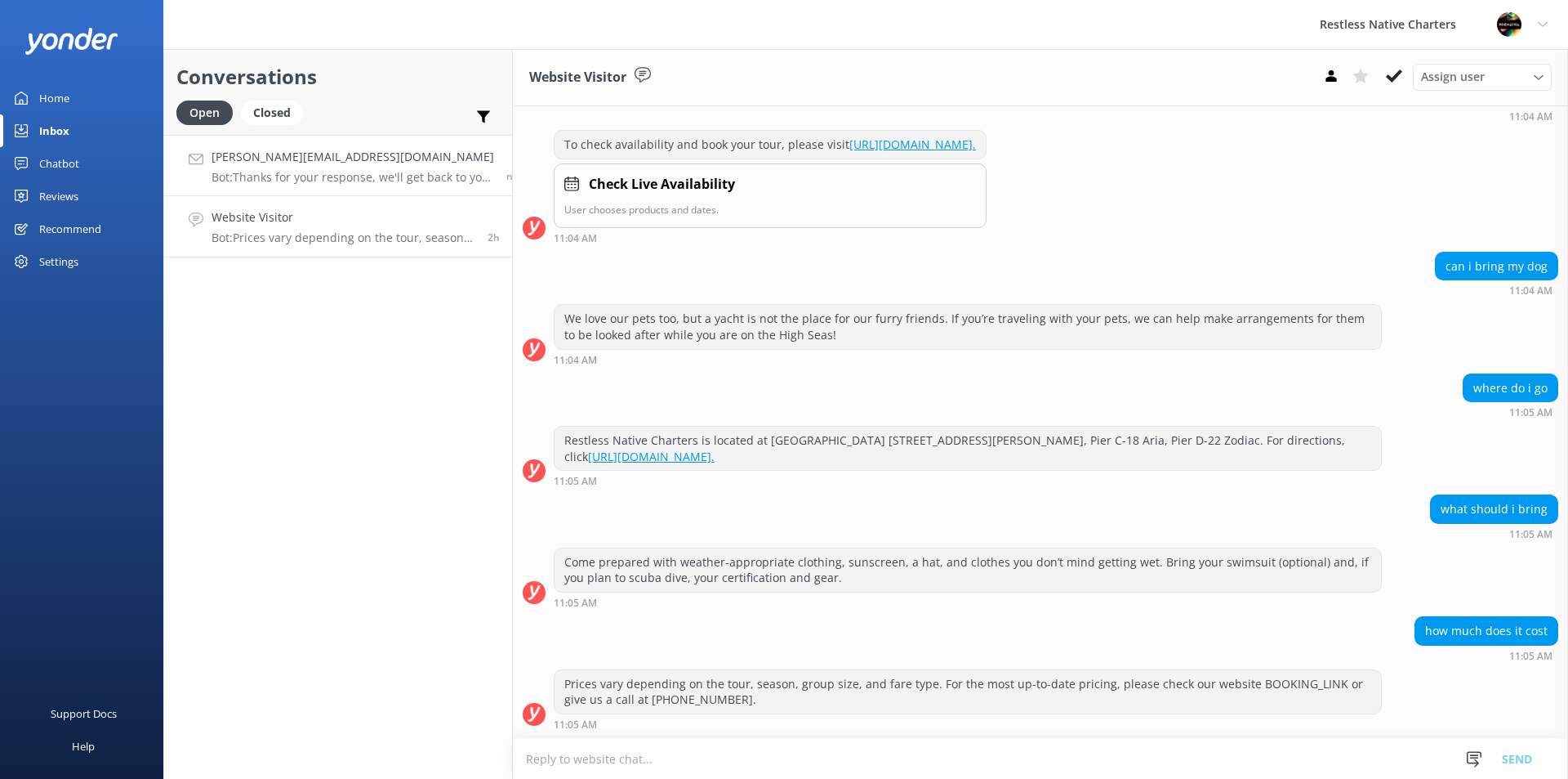
click at [373, 165] on h4 "[PERSON_NAME][EMAIL_ADDRESS][DOMAIN_NAME]" at bounding box center [352, 157] width 283 height 18
